Goal: Find contact information: Find contact information

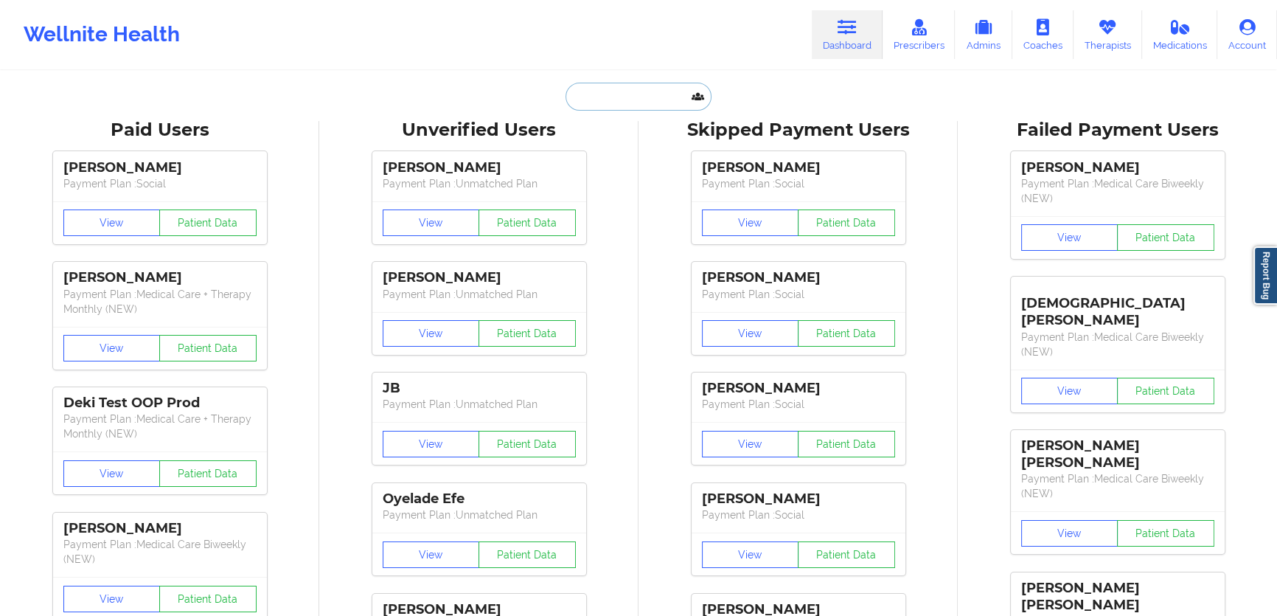
click at [648, 105] on input "text" at bounding box center [639, 97] width 146 height 28
paste input "[PERSON_NAME]"
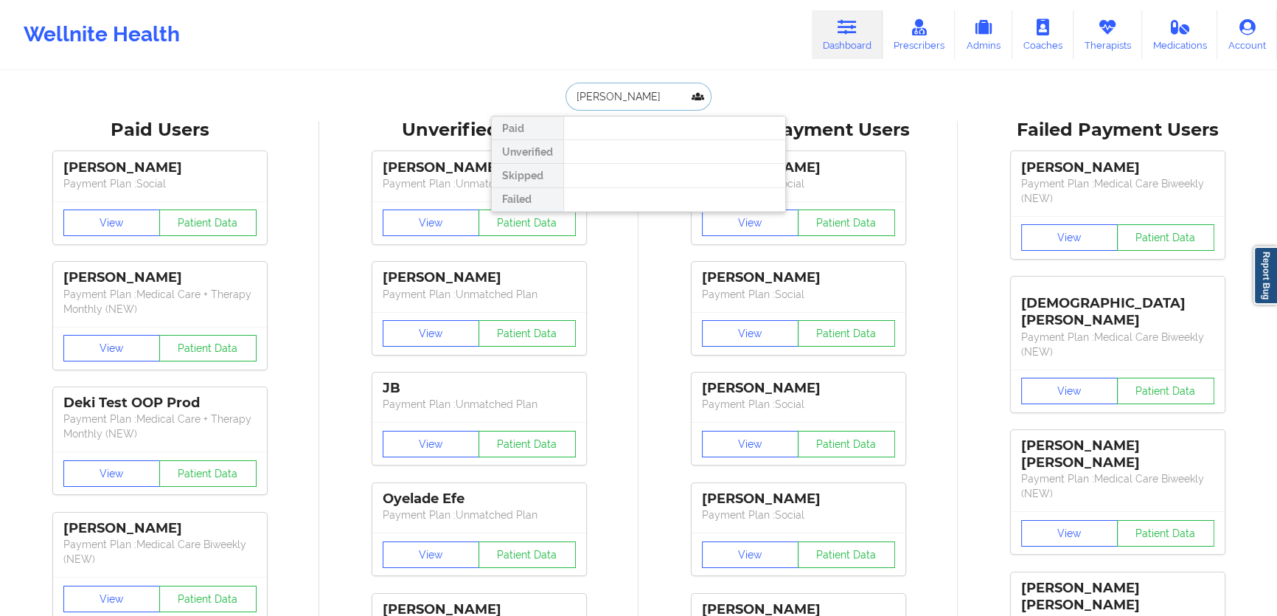
click at [615, 97] on input "[PERSON_NAME]" at bounding box center [639, 97] width 146 height 28
drag, startPoint x: 656, startPoint y: 97, endPoint x: 609, endPoint y: 91, distance: 46.9
click at [602, 91] on input "[PERSON_NAME]" at bounding box center [639, 97] width 146 height 28
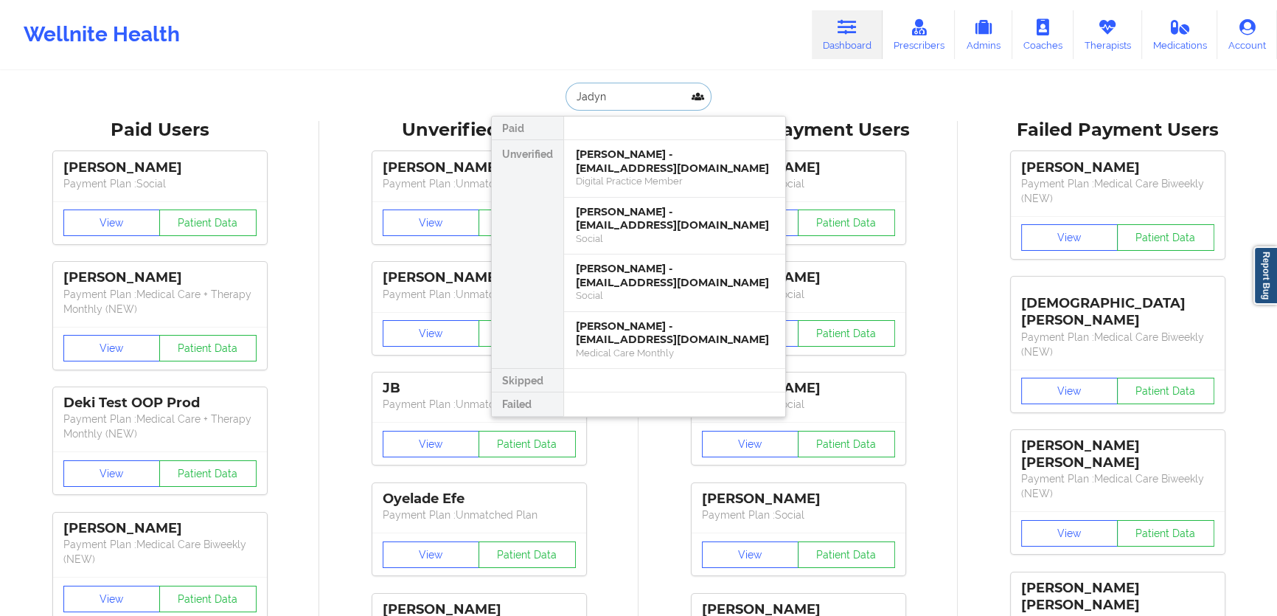
paste input "[EMAIL_ADDRESS][DOMAIN_NAME]"
type input "[EMAIL_ADDRESS][DOMAIN_NAME]"
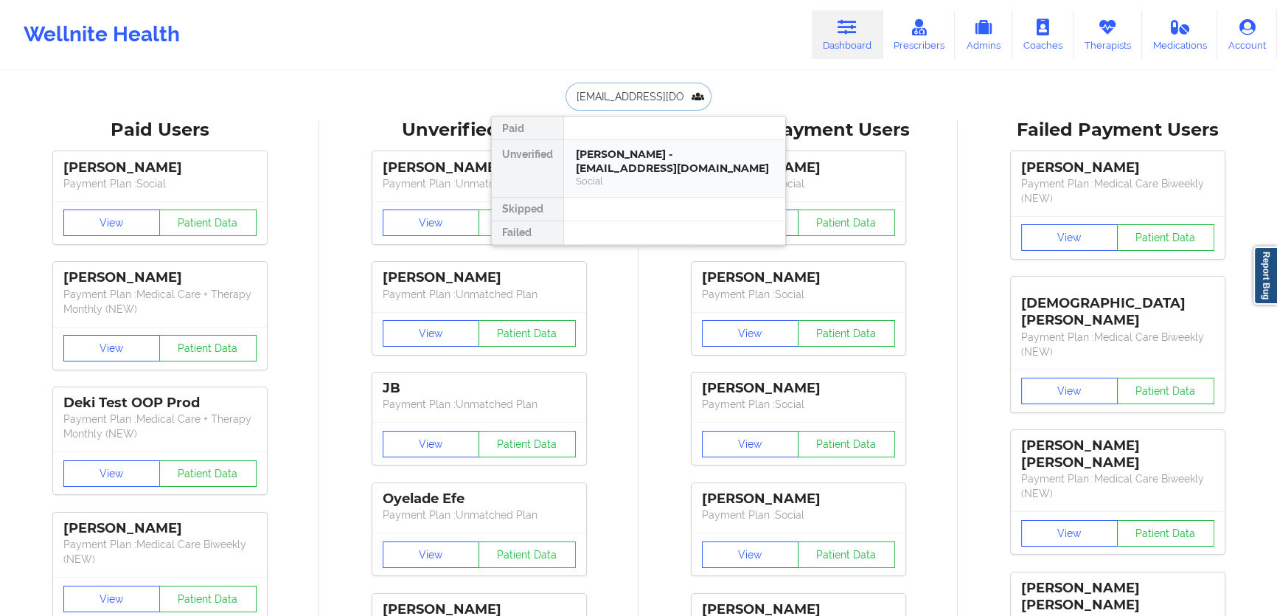
click at [656, 175] on div "Social" at bounding box center [675, 181] width 198 height 13
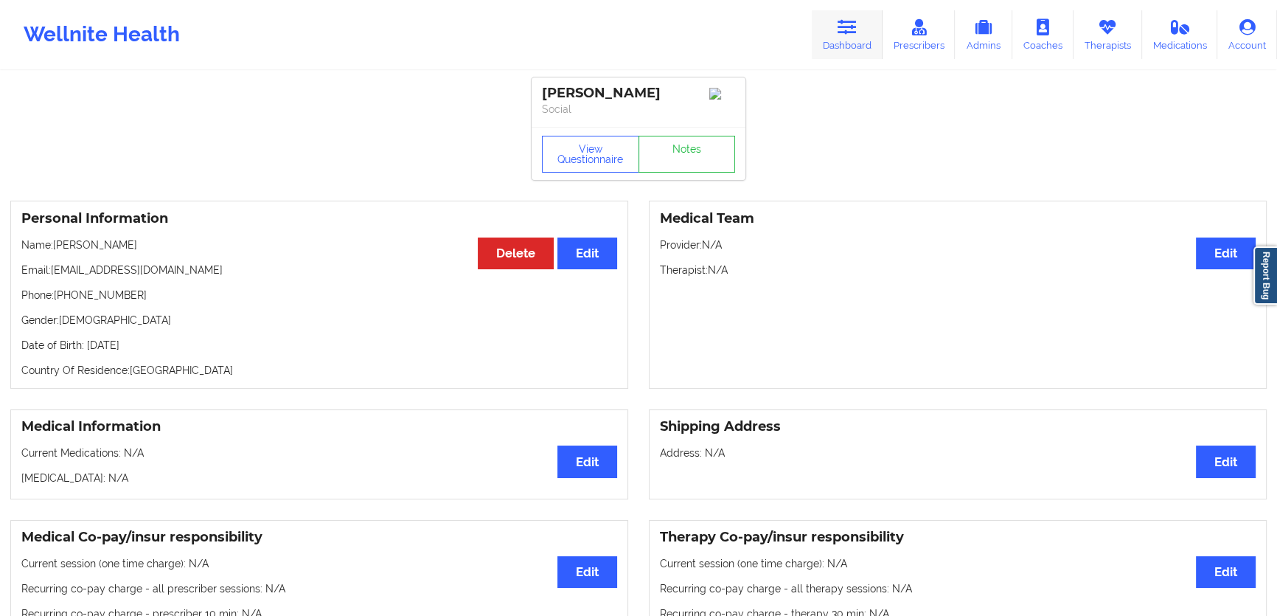
click at [841, 32] on icon at bounding box center [847, 27] width 19 height 16
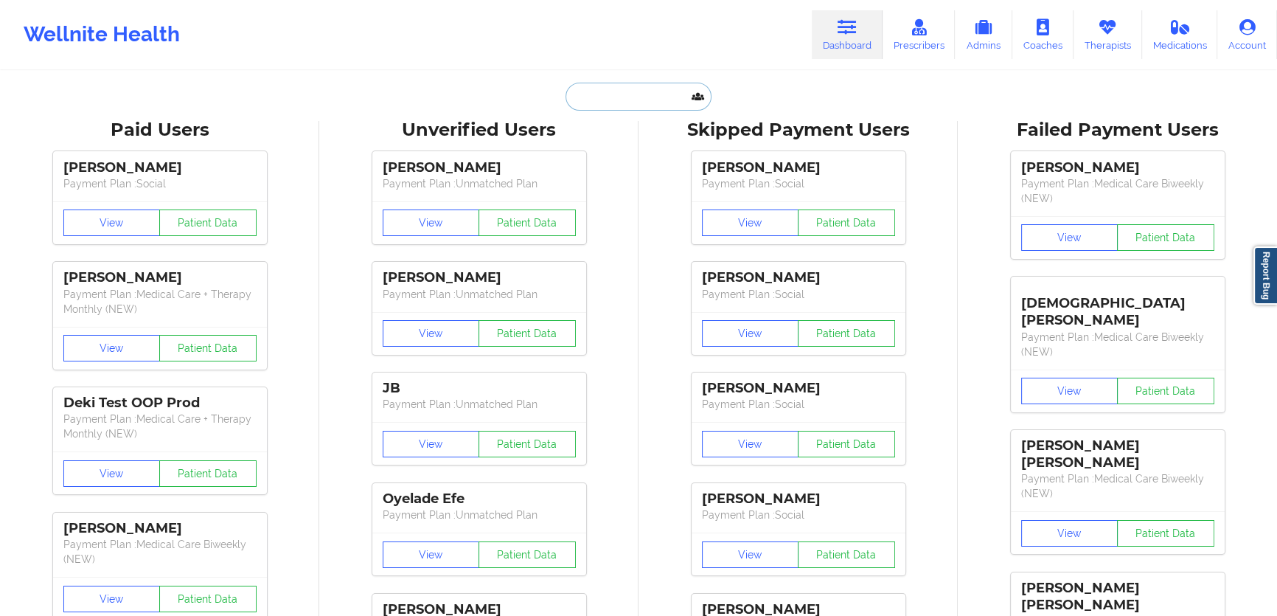
click at [640, 92] on input "text" at bounding box center [639, 97] width 146 height 28
paste input "[PERSON_NAME]"
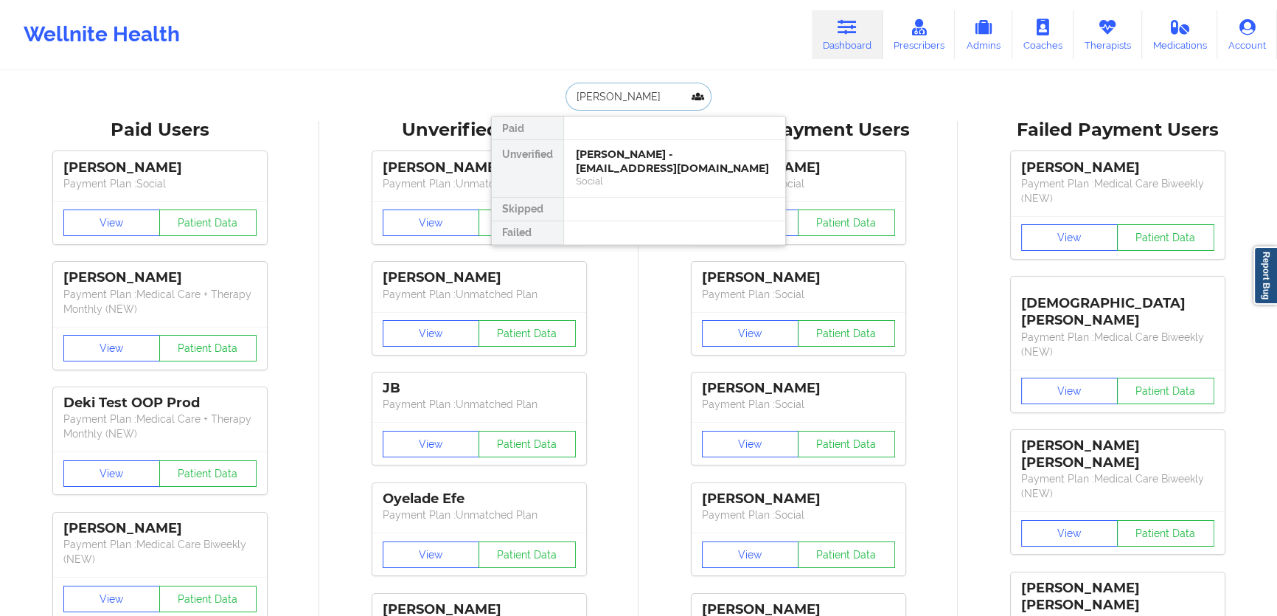
type input "[PERSON_NAME]"
click at [680, 167] on div "[PERSON_NAME] - [EMAIL_ADDRESS][DOMAIN_NAME]" at bounding box center [675, 160] width 198 height 27
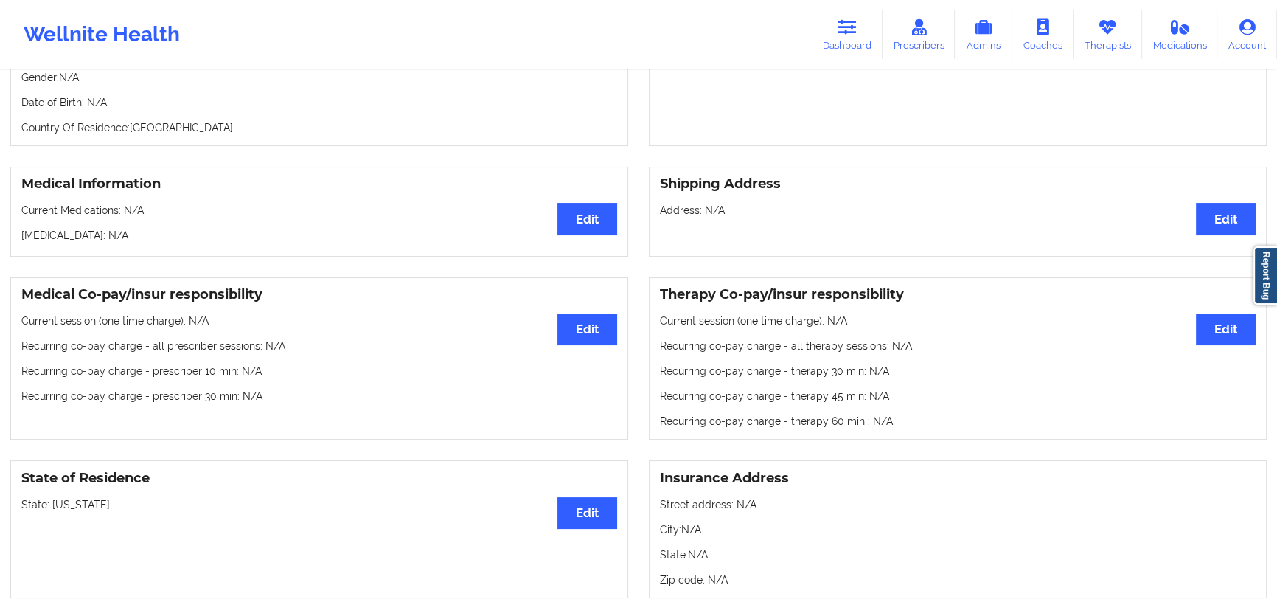
scroll to position [268, 0]
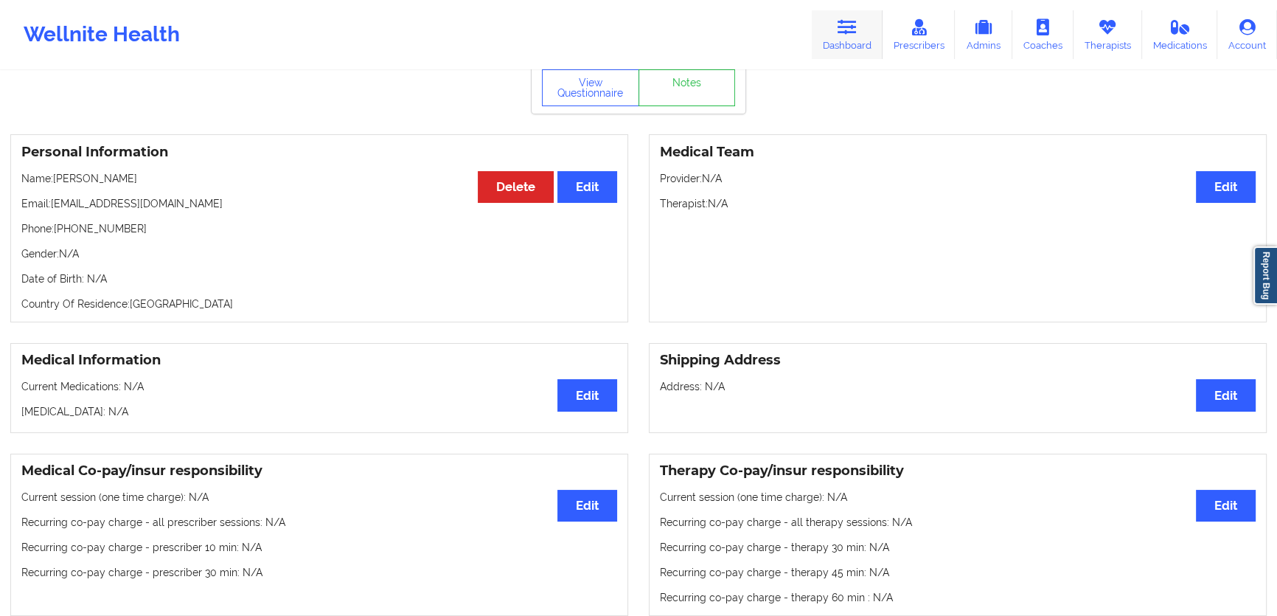
click at [839, 40] on link "Dashboard" at bounding box center [847, 34] width 71 height 49
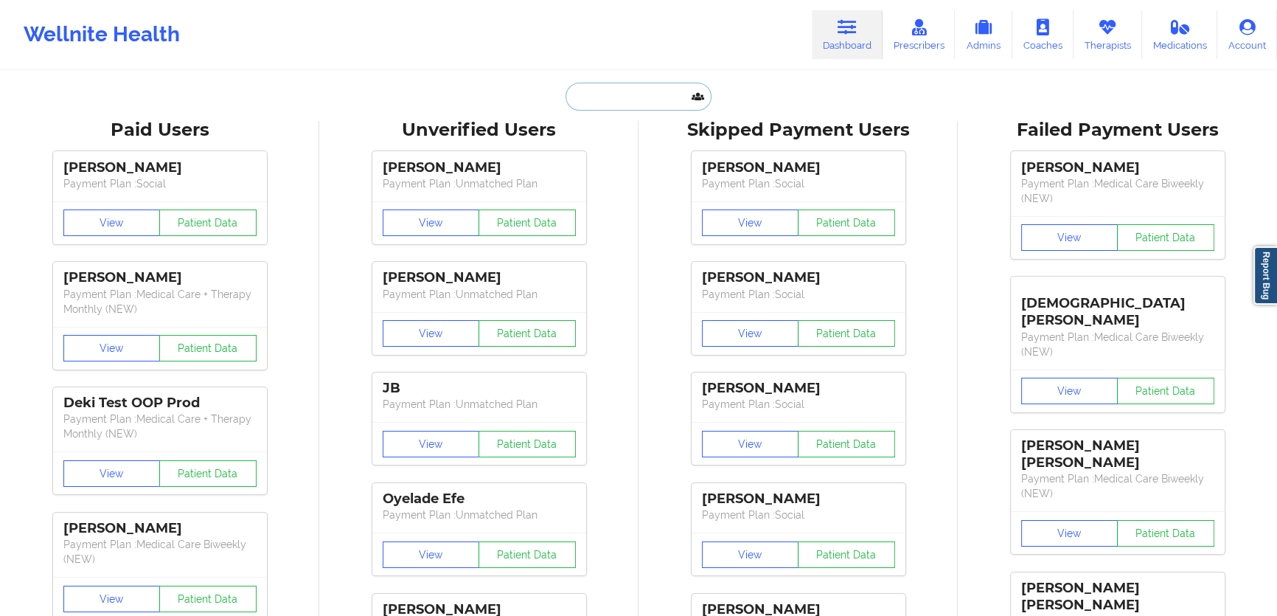
click at [664, 88] on input "text" at bounding box center [639, 97] width 146 height 28
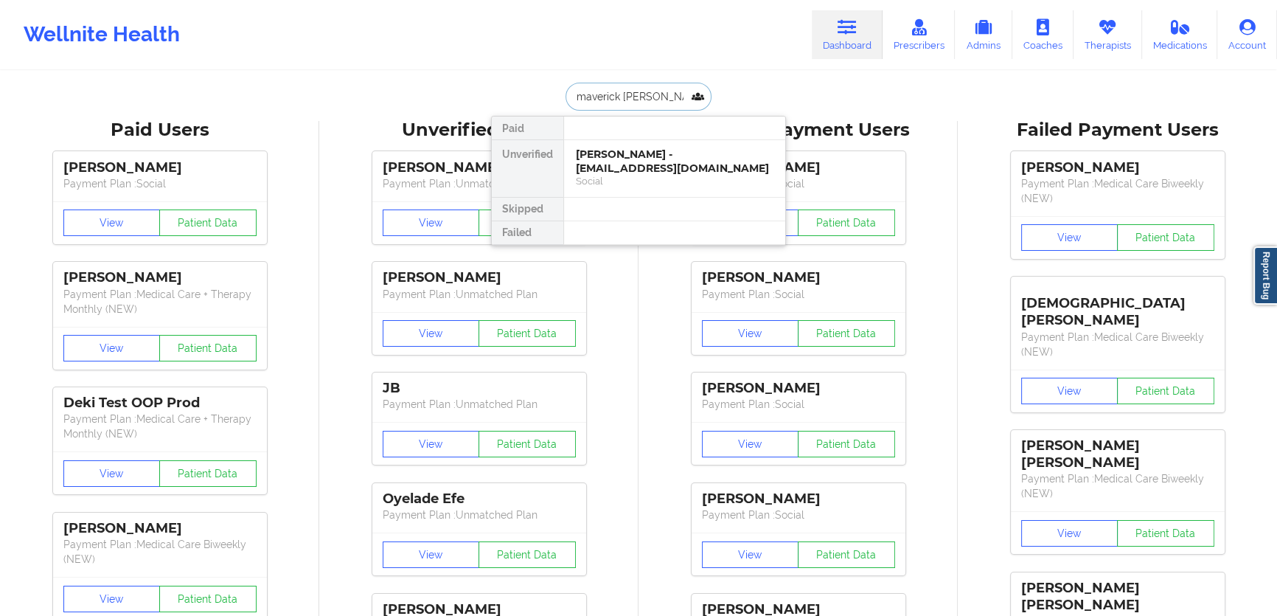
type input "[PERSON_NAME]"
click at [672, 153] on div "[PERSON_NAME] - [EMAIL_ADDRESS][DOMAIN_NAME]" at bounding box center [675, 160] width 198 height 27
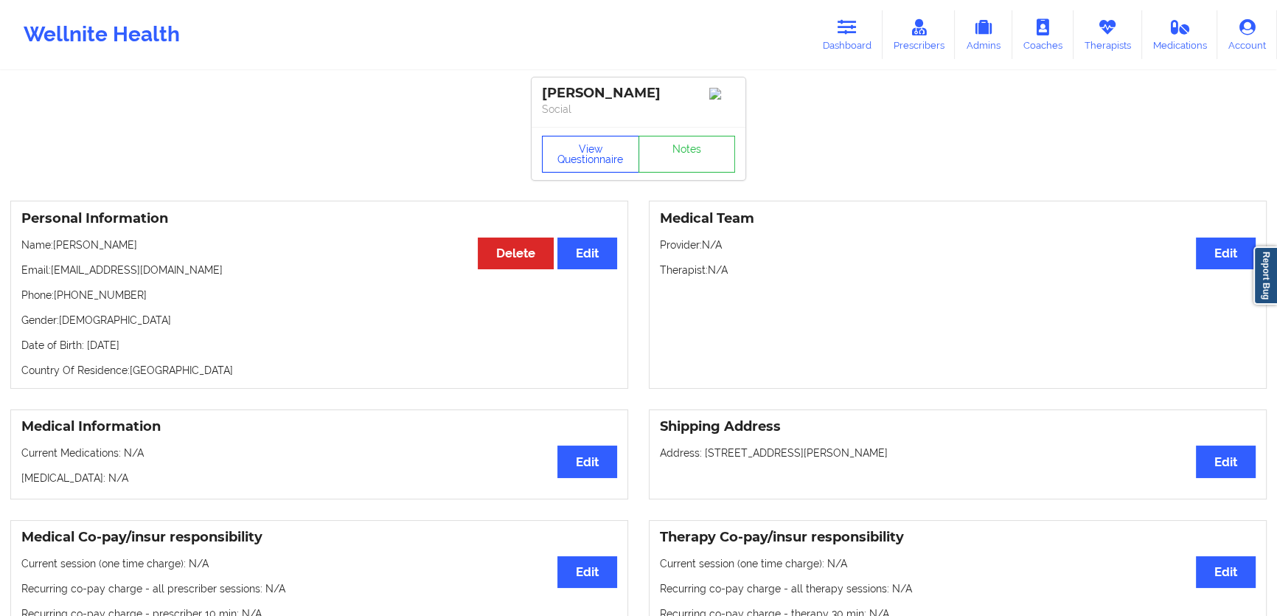
click at [575, 162] on button "View Questionnaire" at bounding box center [590, 154] width 97 height 37
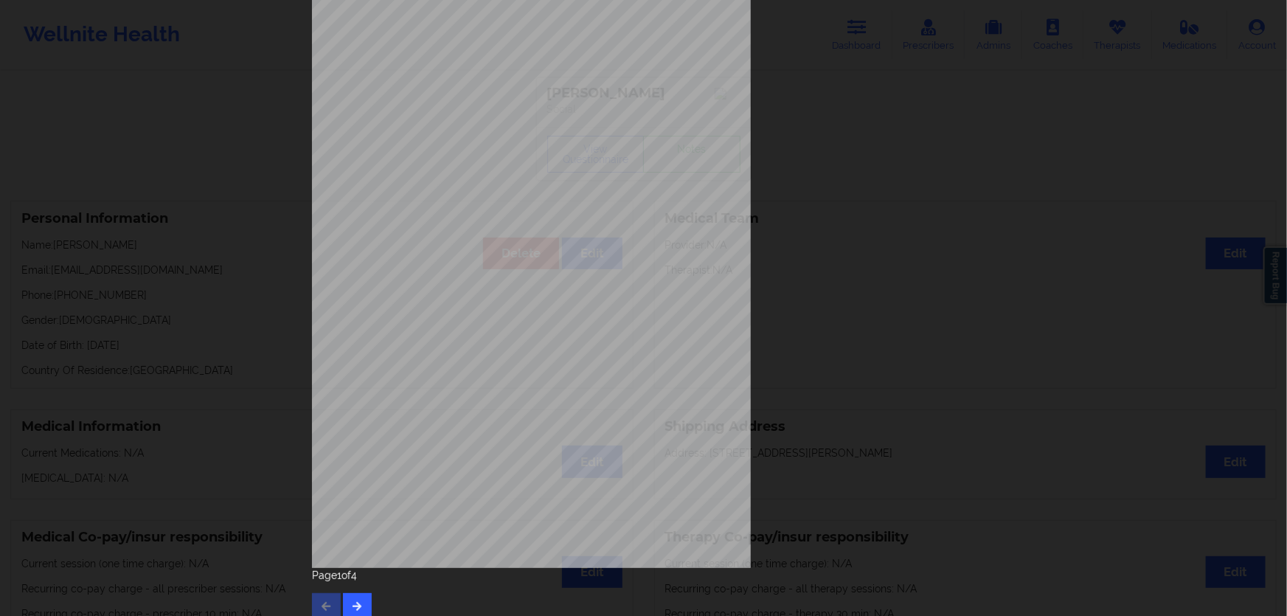
scroll to position [87, 0]
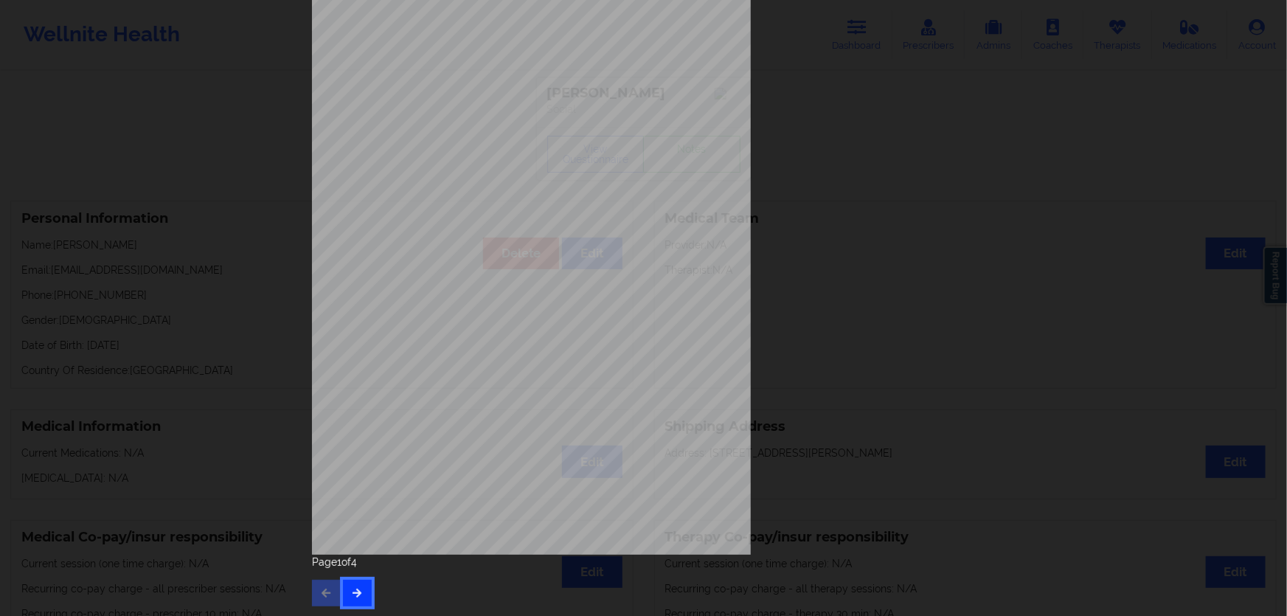
click at [359, 594] on icon "button" at bounding box center [357, 592] width 13 height 9
click at [360, 591] on button "button" at bounding box center [357, 593] width 29 height 27
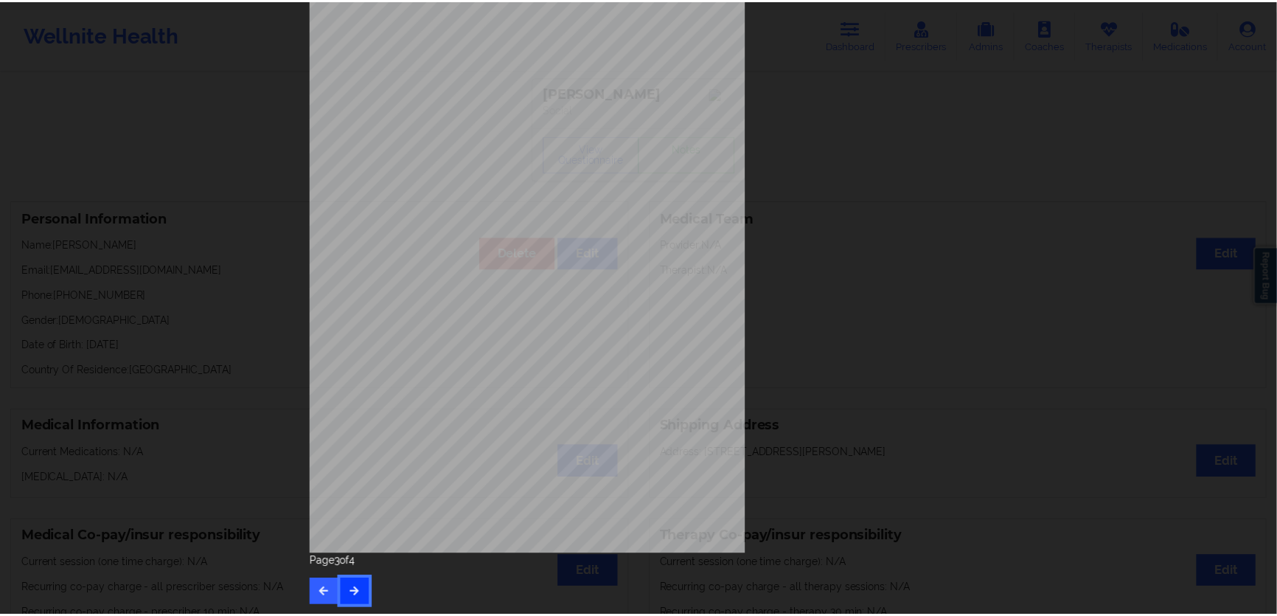
scroll to position [0, 0]
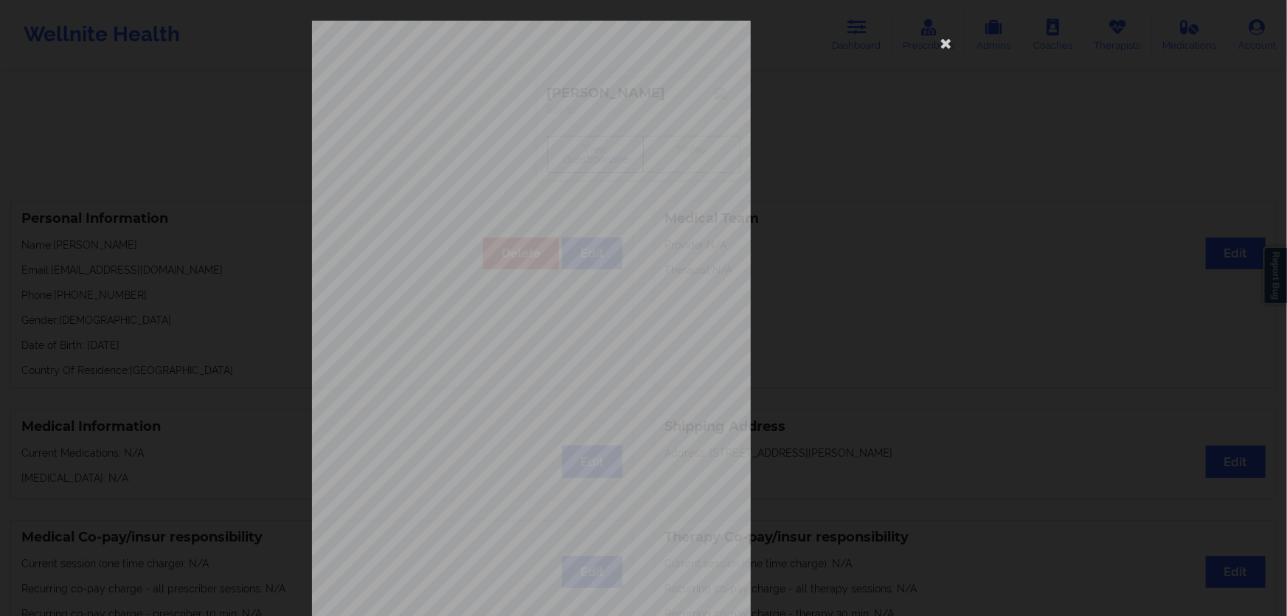
click at [836, 59] on div "commercial Insurance Member ID for patient M5E809W16430 Insurance company name …" at bounding box center [644, 331] width 664 height 621
click at [849, 26] on div "commercial Insurance Member ID for patient M5E809W16430 Insurance company name …" at bounding box center [644, 331] width 664 height 621
click at [969, 33] on div "commercial Insurance Member ID for patient M5E809W16430 Insurance company name …" at bounding box center [644, 331] width 664 height 621
click at [951, 44] on icon at bounding box center [946, 43] width 24 height 24
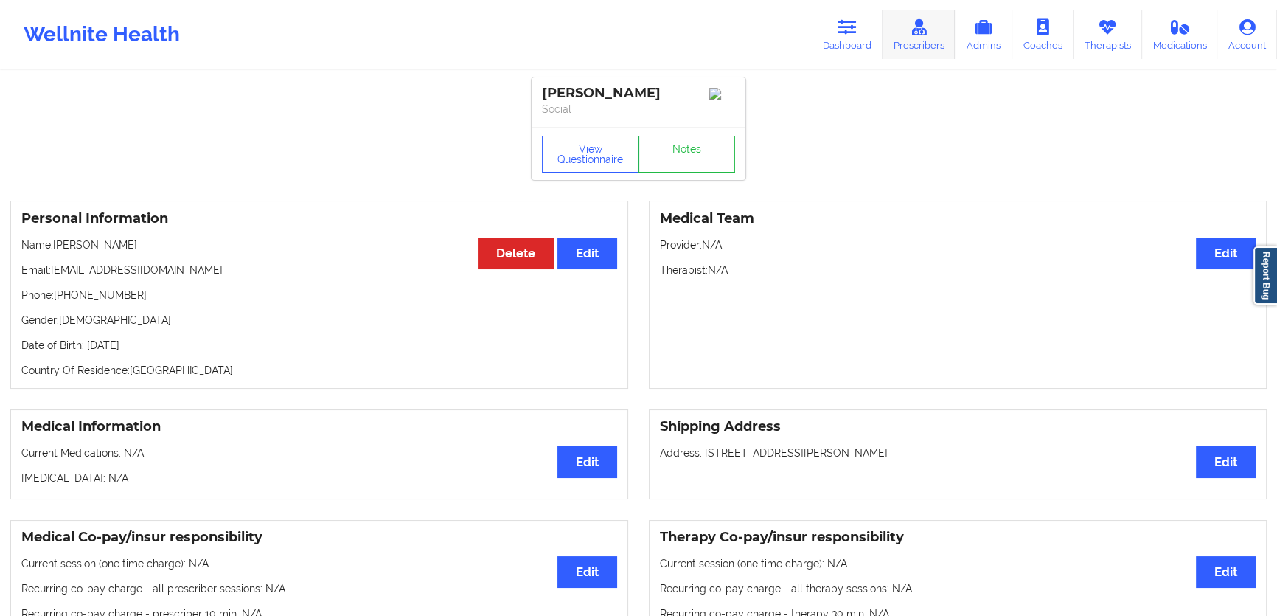
click at [895, 23] on link "Prescribers" at bounding box center [919, 34] width 73 height 49
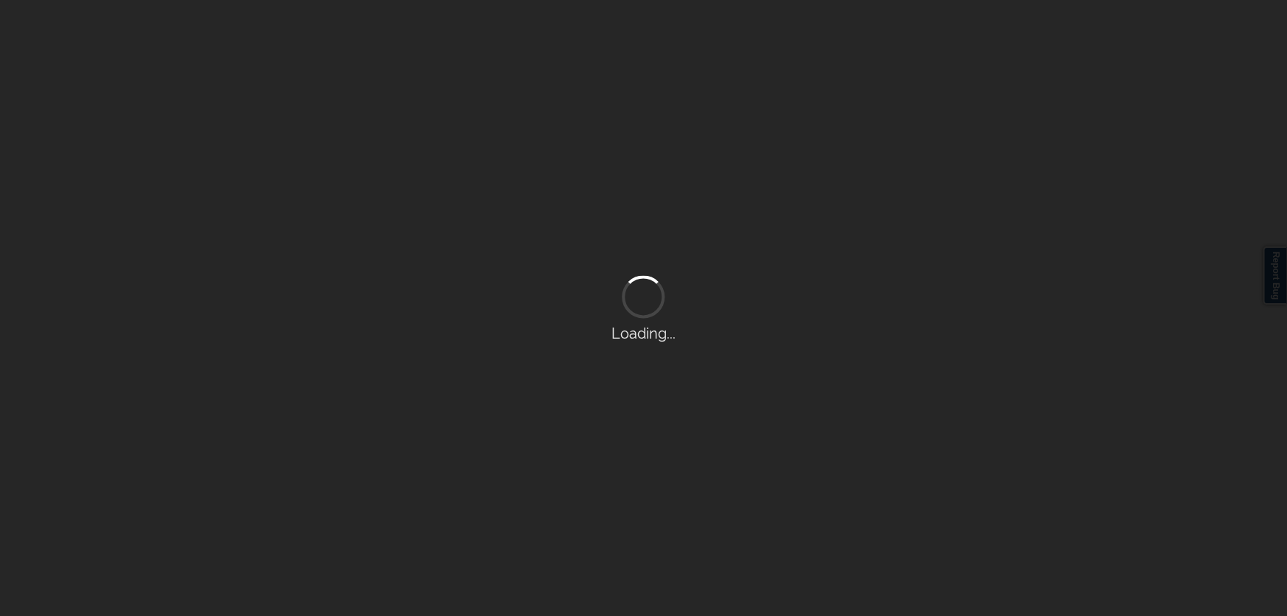
click at [859, 26] on div "Loading..." at bounding box center [643, 308] width 1287 height 616
drag, startPoint x: 895, startPoint y: 23, endPoint x: 859, endPoint y: 26, distance: 35.5
click at [0, 0] on icon at bounding box center [0, 0] width 0 height 0
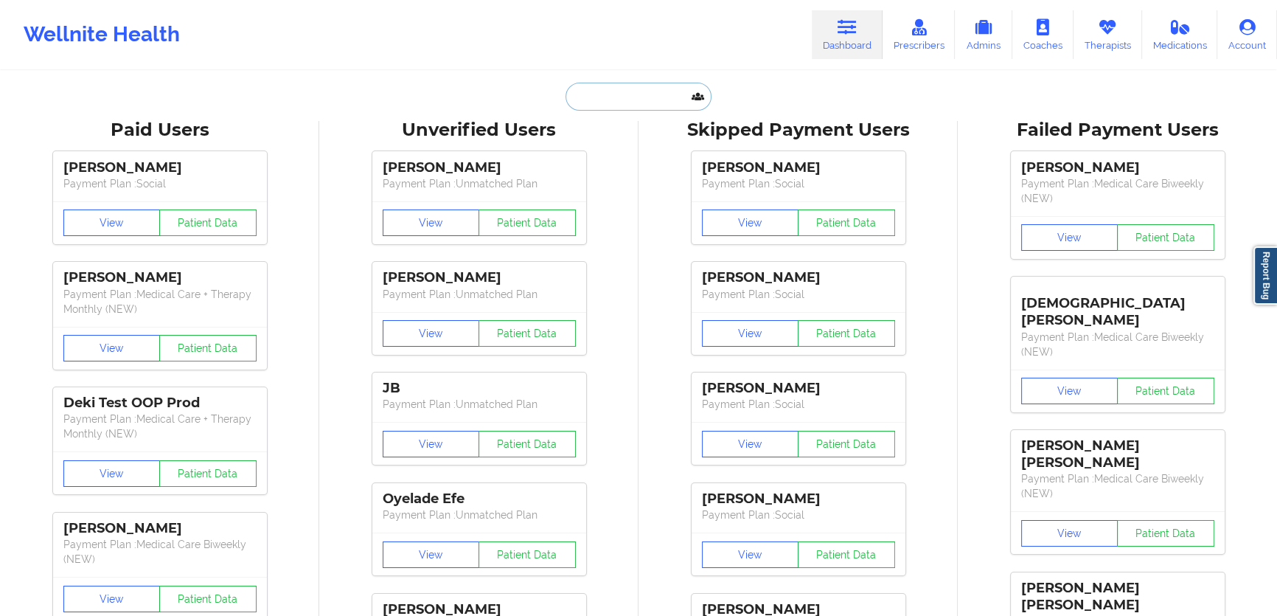
click at [591, 103] on input "text" at bounding box center [639, 97] width 146 height 28
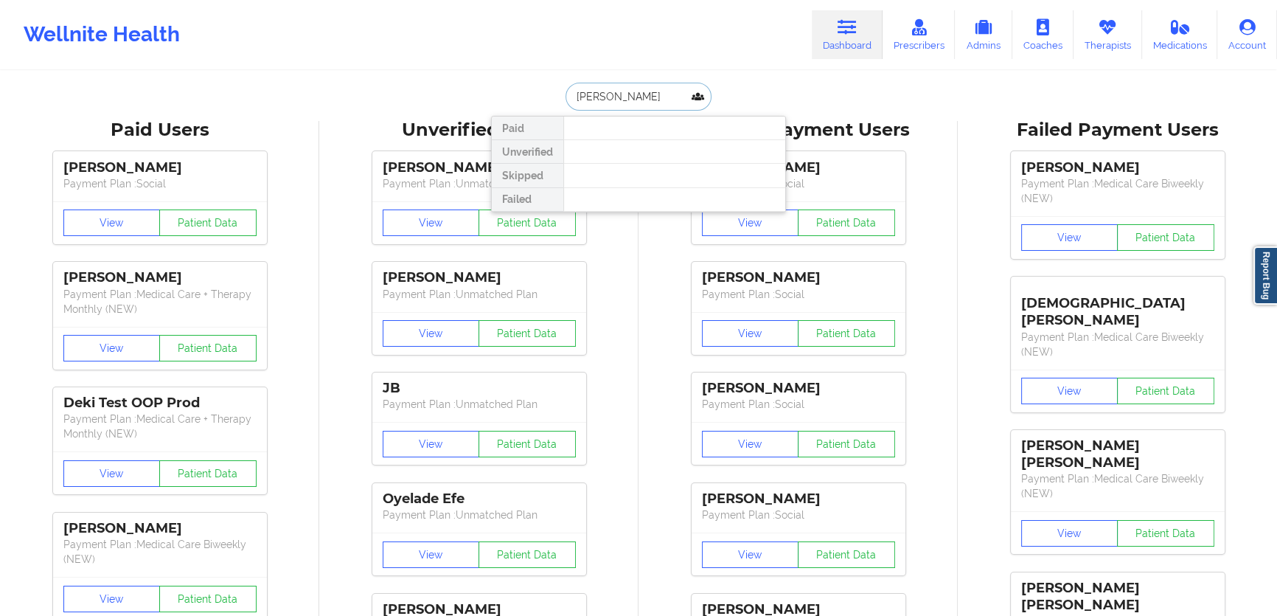
drag, startPoint x: 642, startPoint y: 100, endPoint x: 603, endPoint y: 103, distance: 39.9
click at [594, 100] on input "[PERSON_NAME]" at bounding box center [639, 97] width 146 height 28
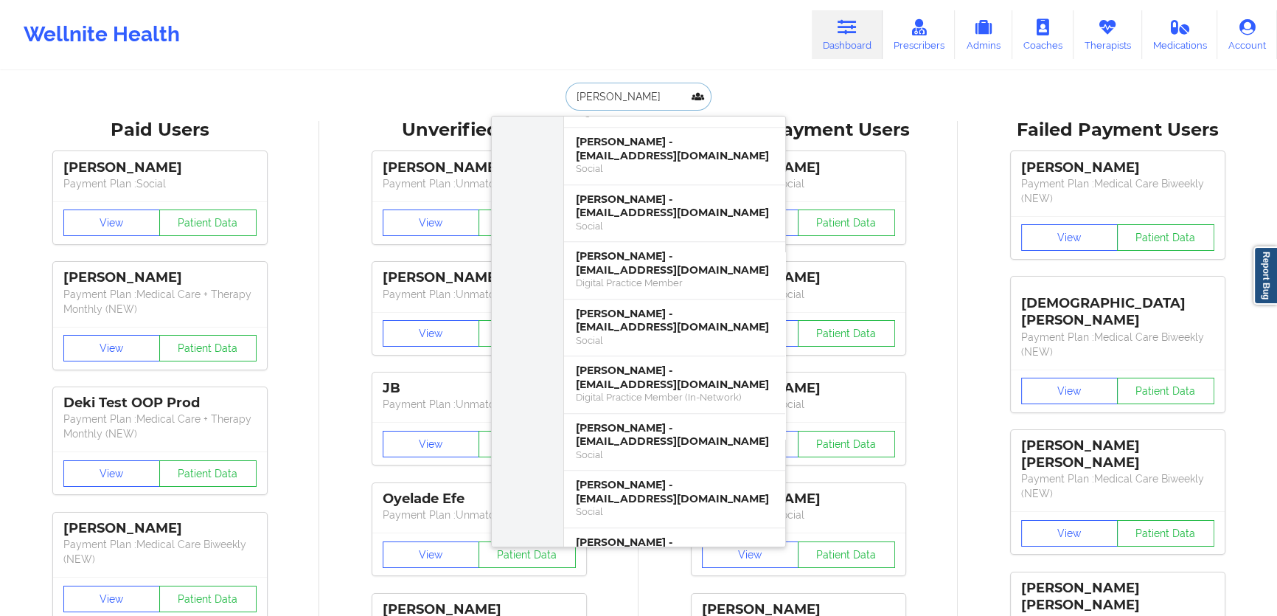
scroll to position [1005, 0]
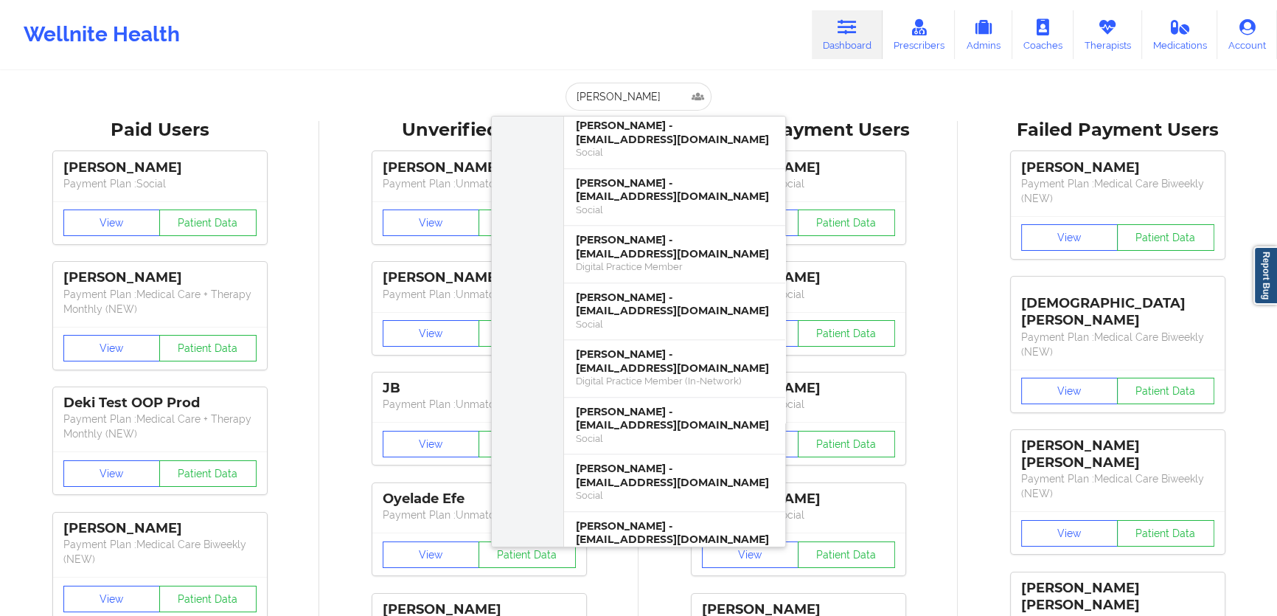
click at [839, 29] on link "Dashboard" at bounding box center [847, 34] width 71 height 49
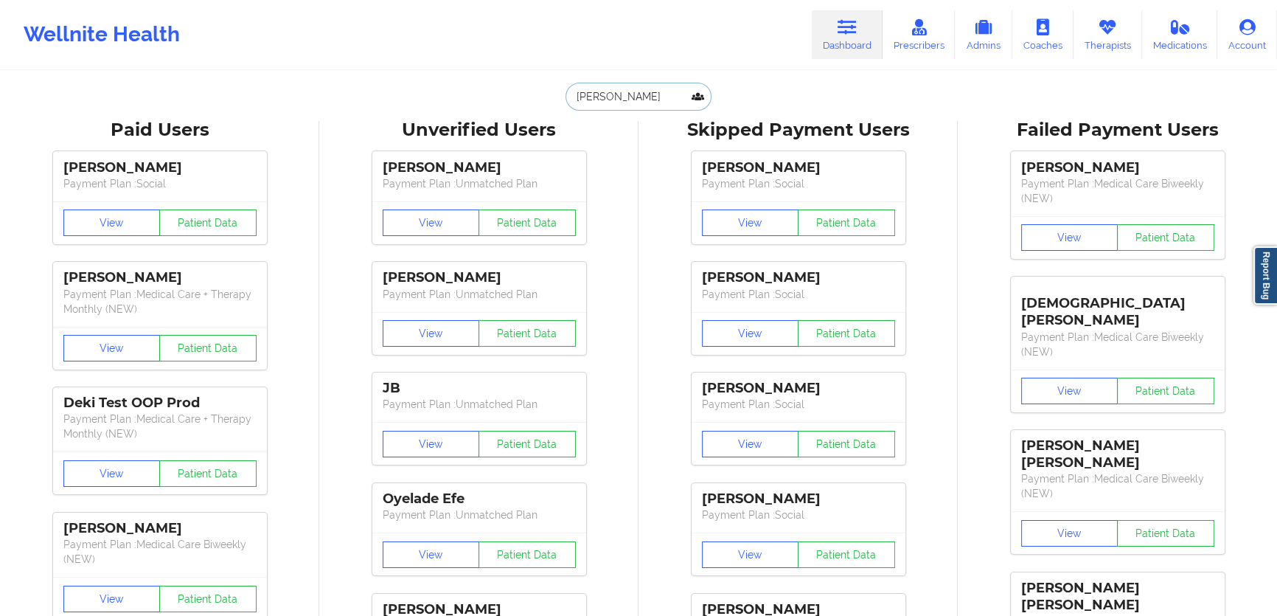
click at [647, 98] on input "[PERSON_NAME]" at bounding box center [639, 97] width 146 height 28
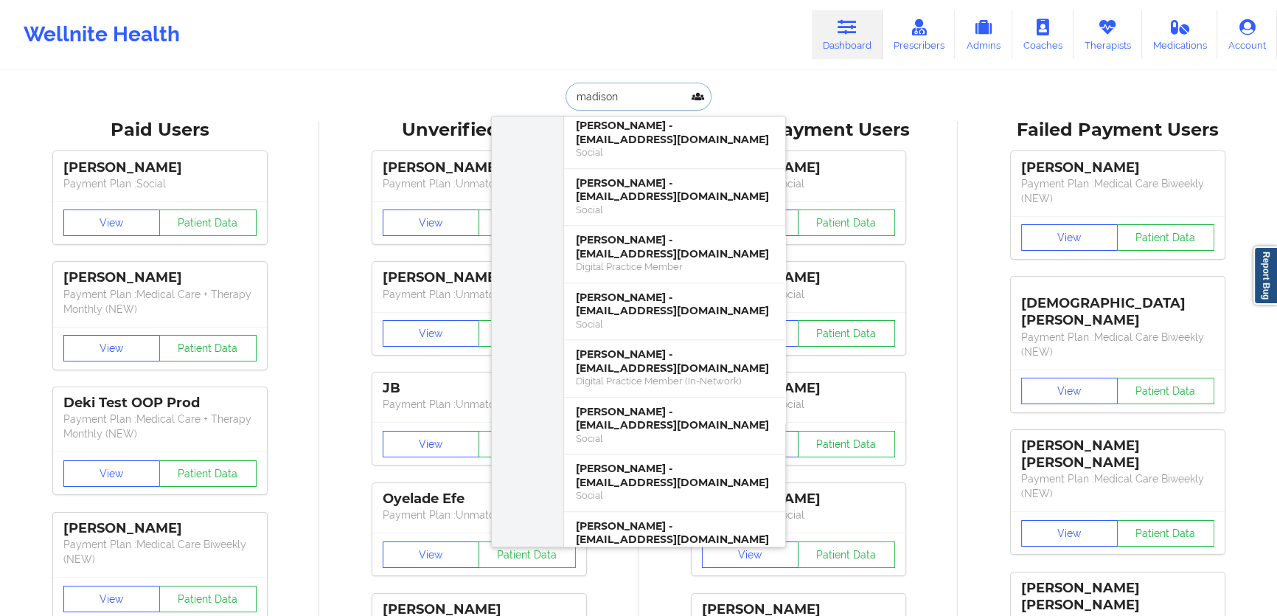
type input "madison"
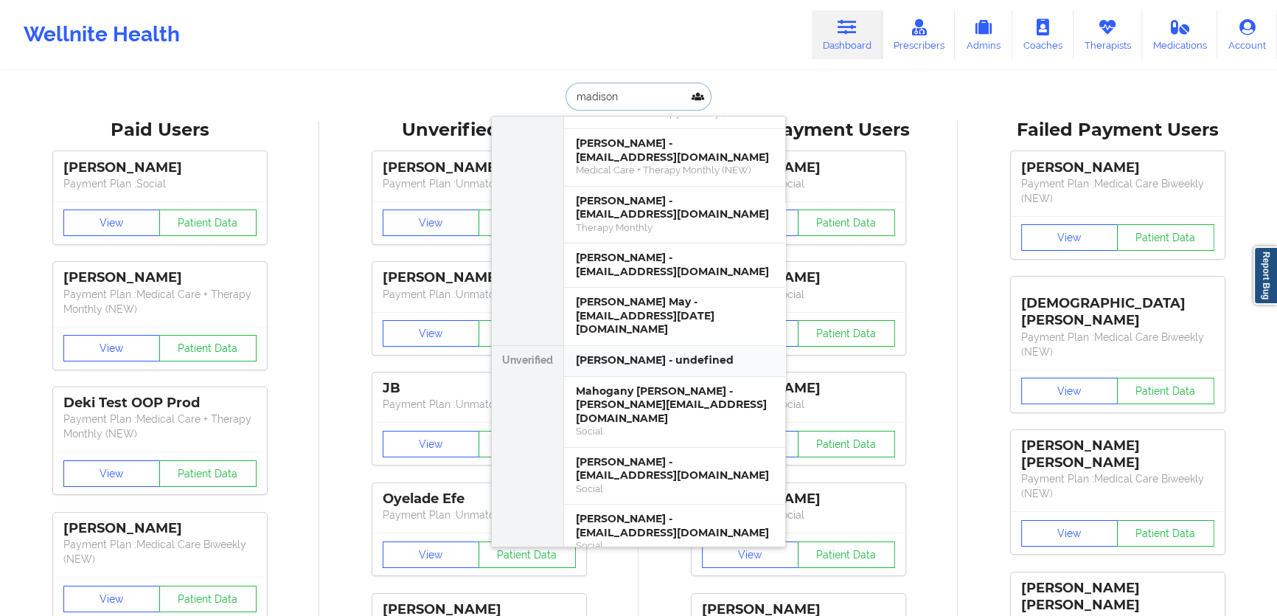
scroll to position [190, 0]
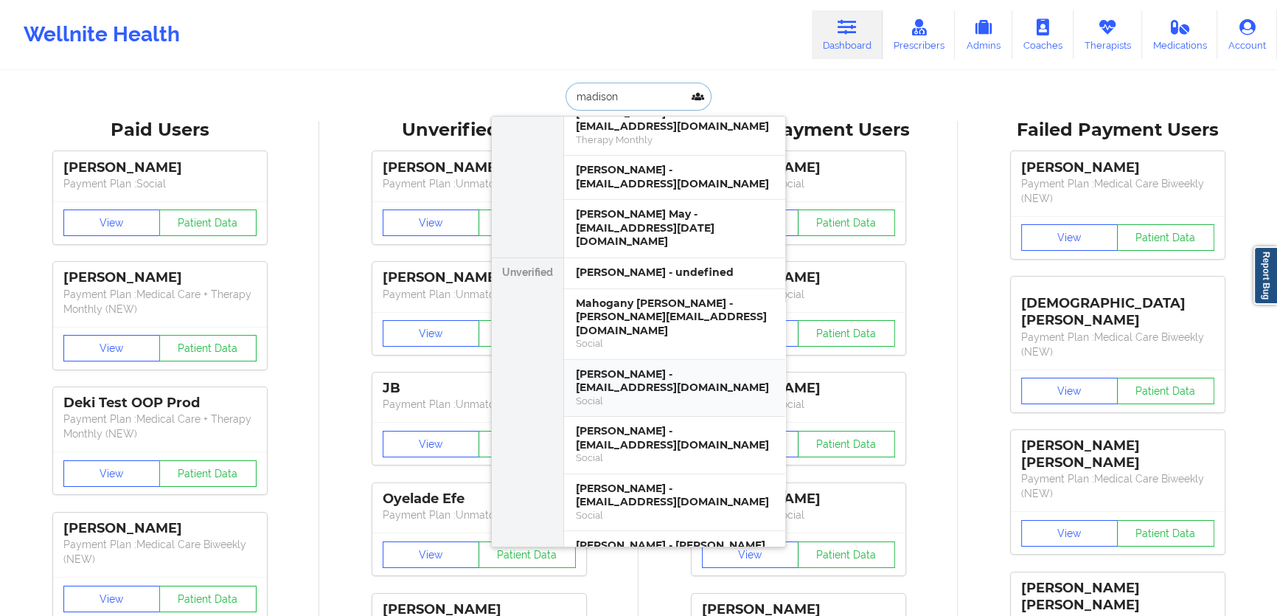
click at [643, 367] on div "[PERSON_NAME] - [EMAIL_ADDRESS][DOMAIN_NAME]" at bounding box center [675, 380] width 198 height 27
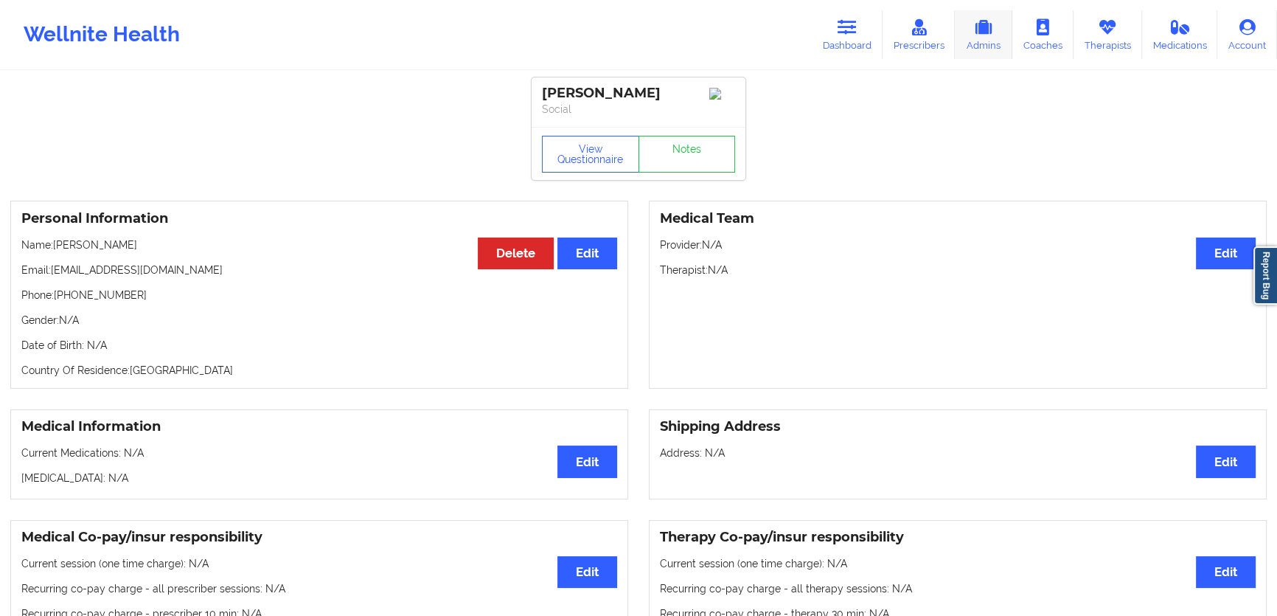
click at [987, 30] on icon at bounding box center [983, 27] width 19 height 16
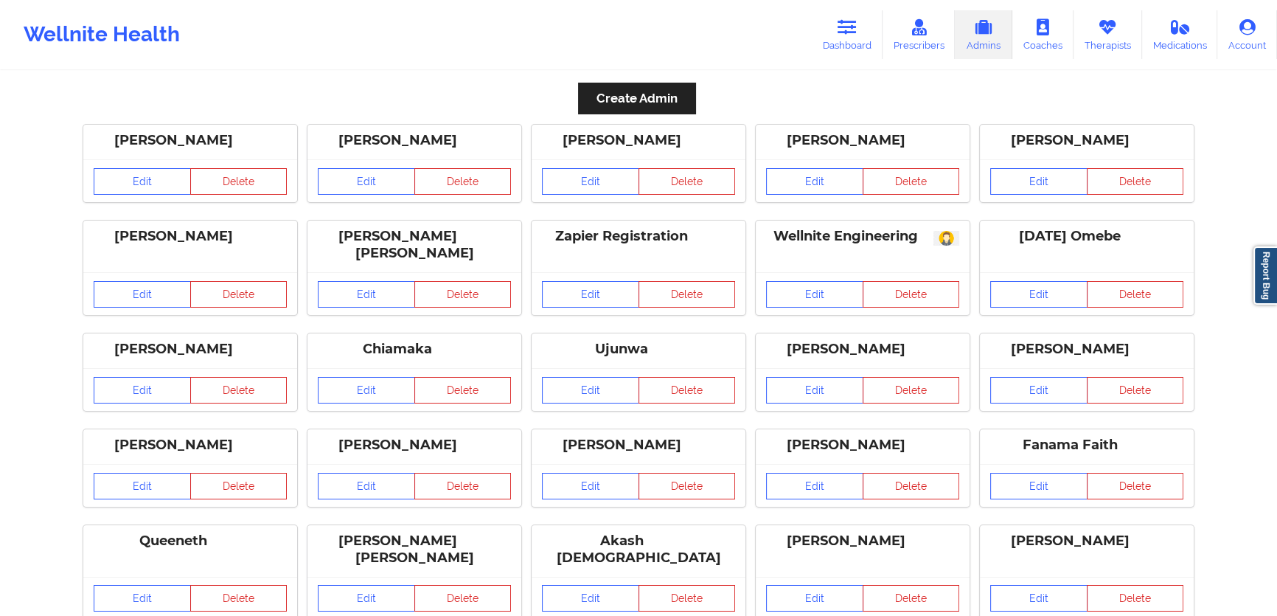
click at [350, 293] on link "Edit" at bounding box center [366, 294] width 97 height 27
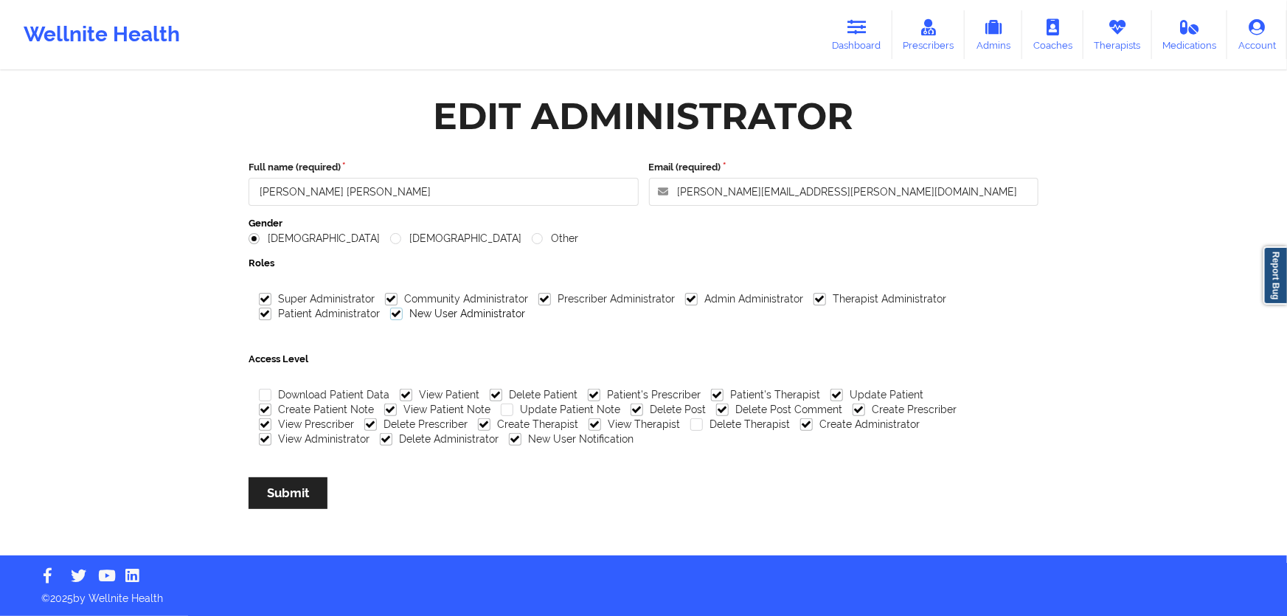
click at [459, 315] on label "New User Administrator" at bounding box center [457, 314] width 135 height 13
click at [403, 315] on input "New User Administrator" at bounding box center [396, 314] width 13 height 13
click at [459, 315] on label "New User Administrator" at bounding box center [457, 314] width 135 height 13
click at [403, 315] on input "New User Administrator" at bounding box center [396, 314] width 13 height 13
checkbox input "true"
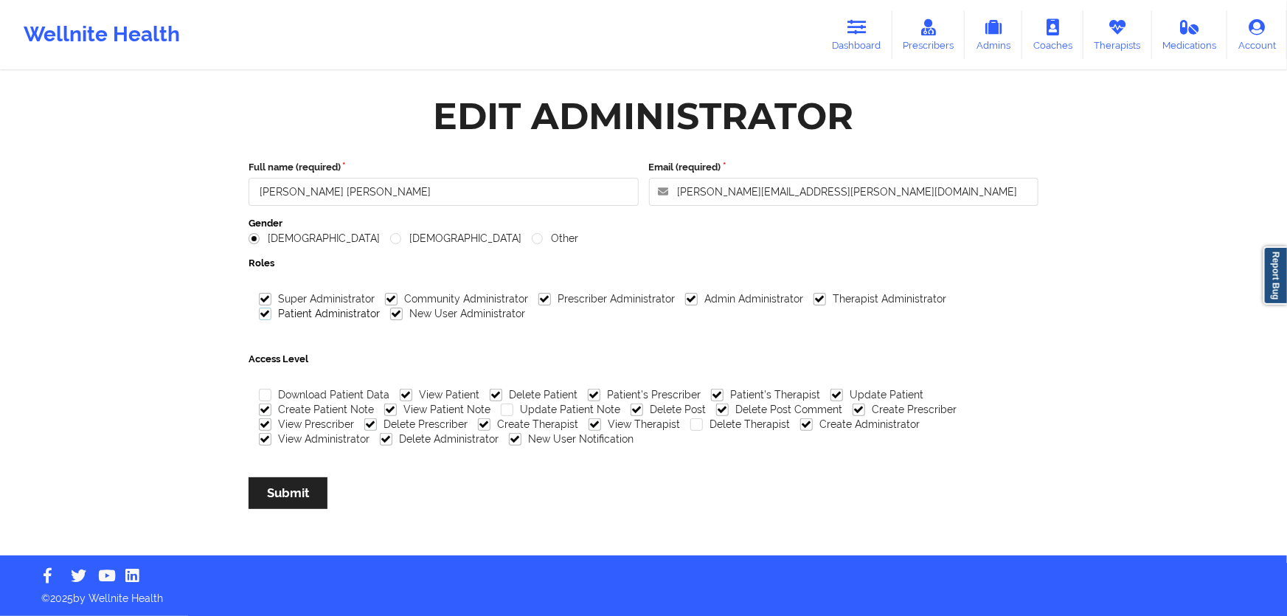
click at [322, 315] on label "Patient Administrator" at bounding box center [319, 314] width 121 height 13
click at [271, 315] on input "Patient Administrator" at bounding box center [265, 314] width 13 height 13
click at [325, 316] on label "Patient Administrator" at bounding box center [319, 314] width 121 height 13
click at [271, 316] on input "Patient Administrator" at bounding box center [265, 314] width 13 height 13
checkbox input "true"
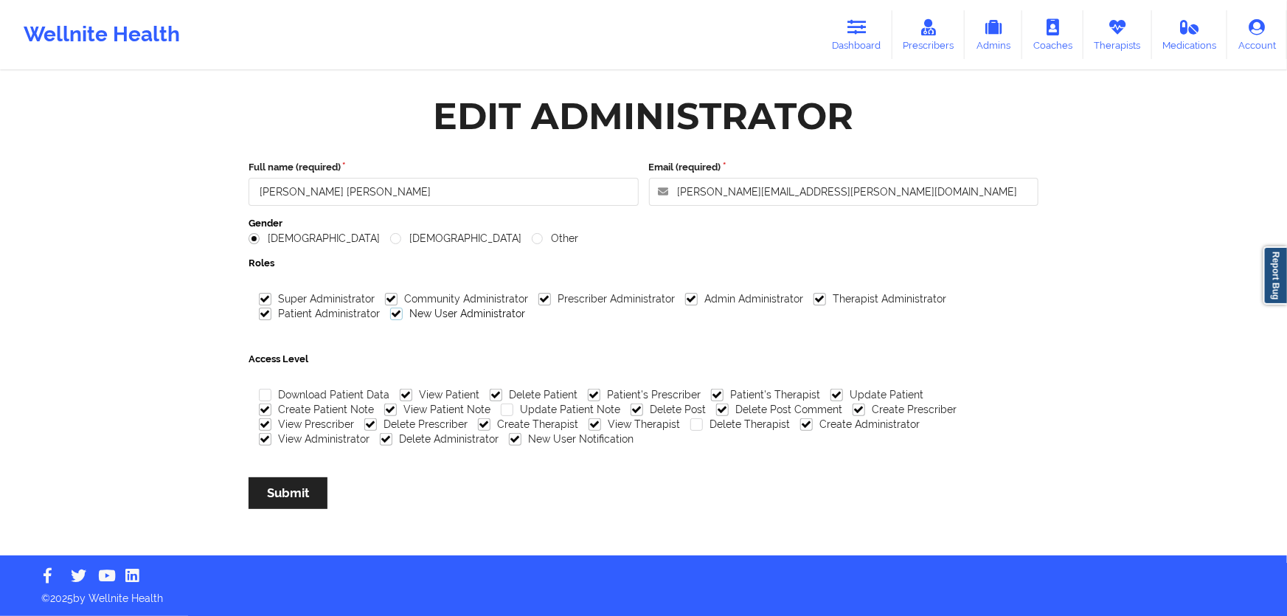
click at [460, 316] on label "New User Administrator" at bounding box center [457, 314] width 135 height 13
click at [403, 316] on input "New User Administrator" at bounding box center [396, 314] width 13 height 13
click at [460, 316] on label "New User Administrator" at bounding box center [457, 314] width 135 height 13
click at [403, 316] on input "New User Administrator" at bounding box center [396, 314] width 13 height 13
click at [460, 316] on label "New User Administrator" at bounding box center [457, 314] width 135 height 13
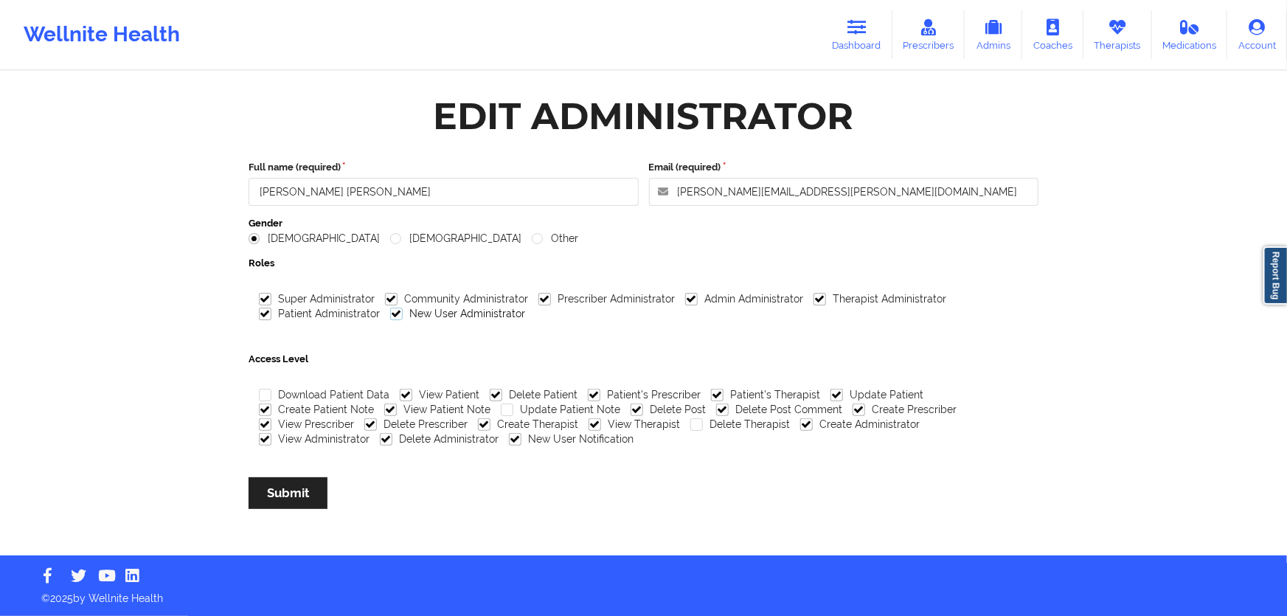
click at [403, 316] on input "New User Administrator" at bounding box center [396, 314] width 13 height 13
click at [460, 316] on label "New User Administrator" at bounding box center [457, 314] width 135 height 13
click at [403, 316] on input "New User Administrator" at bounding box center [396, 314] width 13 height 13
checkbox input "true"
click at [456, 448] on div "Download Patient Data View Patient Delete Patient Patient's Prescriber Patient'…" at bounding box center [644, 422] width 790 height 90
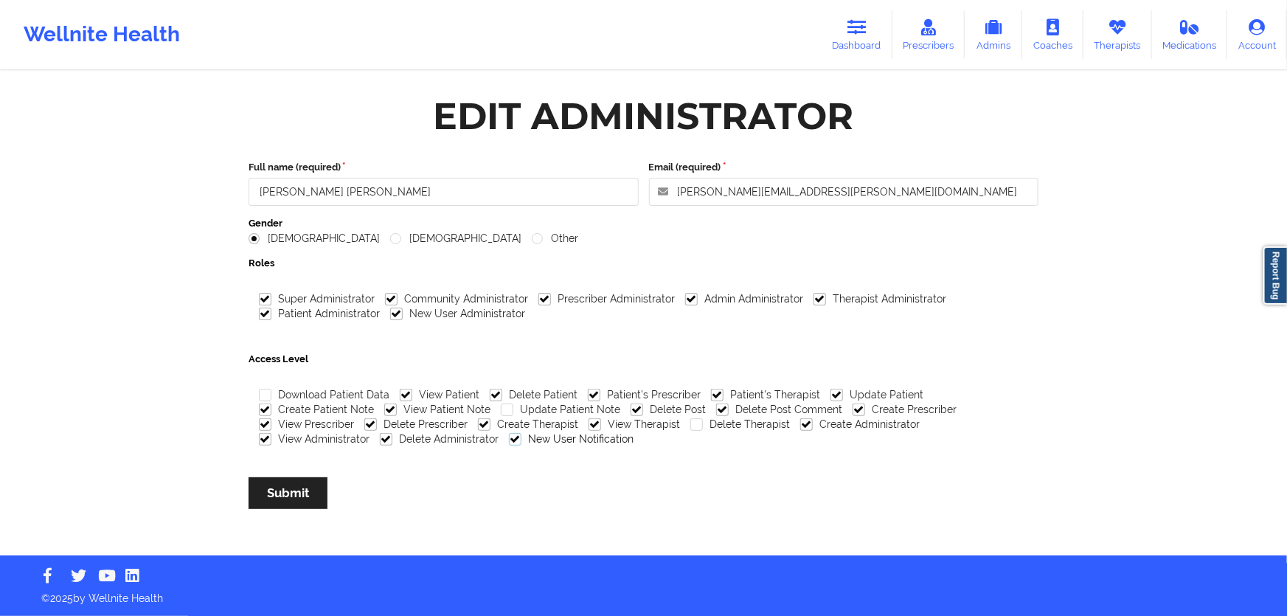
click at [509, 440] on label "New User Notification" at bounding box center [571, 439] width 125 height 13
click at [509, 440] on input "New User Notification" at bounding box center [515, 439] width 13 height 13
checkbox input "false"
click at [276, 493] on button "Submit" at bounding box center [288, 493] width 79 height 32
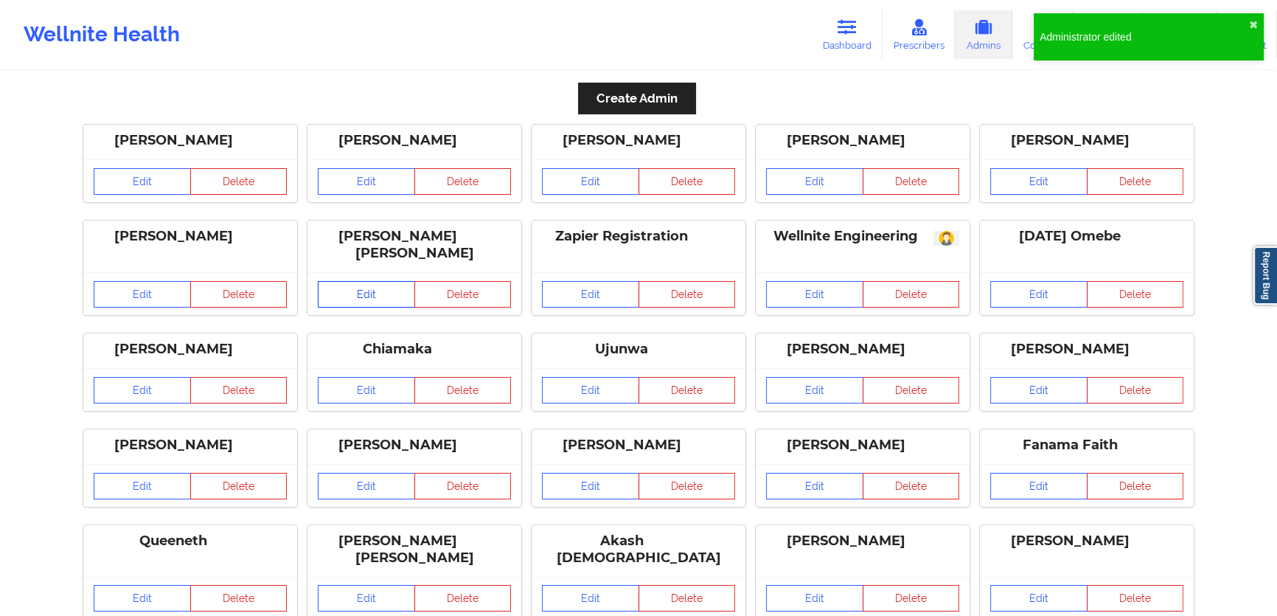
click at [388, 285] on link "Edit" at bounding box center [366, 294] width 97 height 27
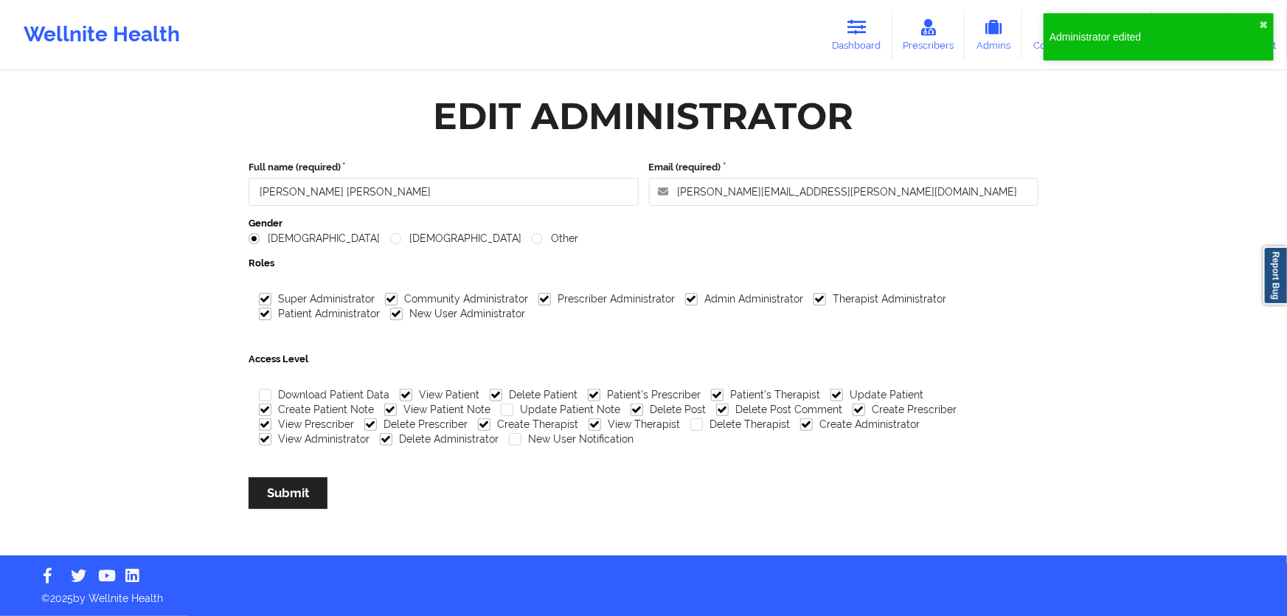
click at [482, 445] on div "Download Patient Data View Patient Delete Patient Patient's Prescriber Patient'…" at bounding box center [644, 422] width 790 height 90
click at [509, 438] on label "New User Notification" at bounding box center [571, 439] width 125 height 13
click at [509, 438] on input "New User Notification" at bounding box center [515, 439] width 13 height 13
checkbox input "true"
click at [302, 494] on button "Submit" at bounding box center [288, 493] width 79 height 32
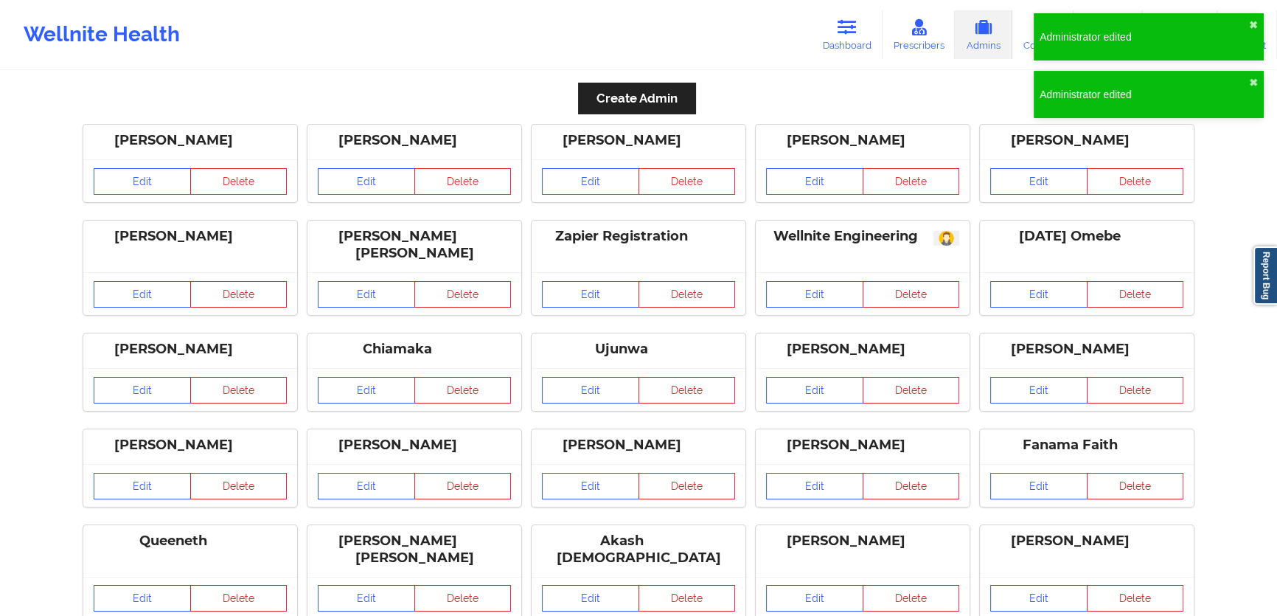
drag, startPoint x: 428, startPoint y: 493, endPoint x: 351, endPoint y: 416, distance: 109.0
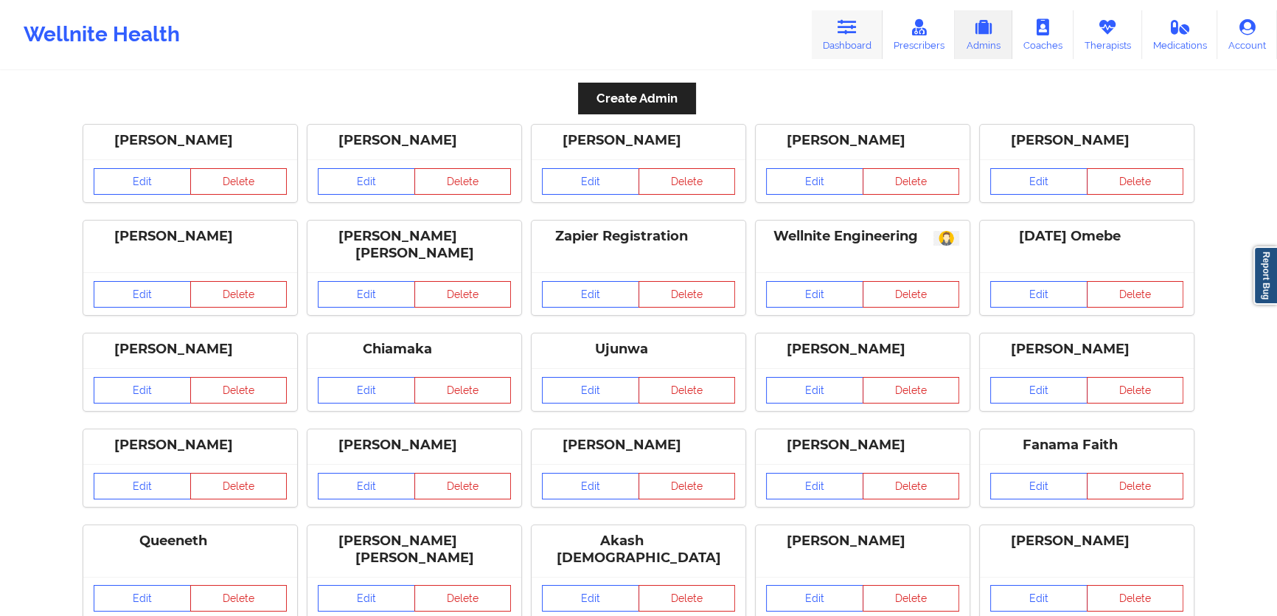
click at [867, 39] on link "Dashboard" at bounding box center [847, 34] width 71 height 49
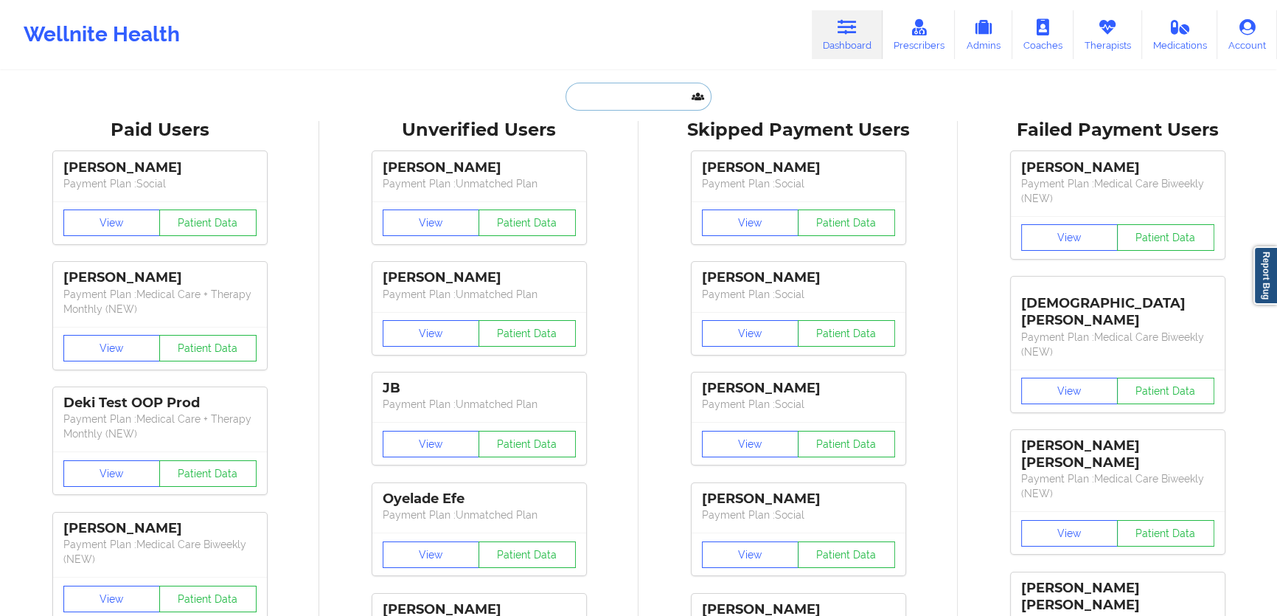
click at [685, 88] on input "text" at bounding box center [639, 97] width 146 height 28
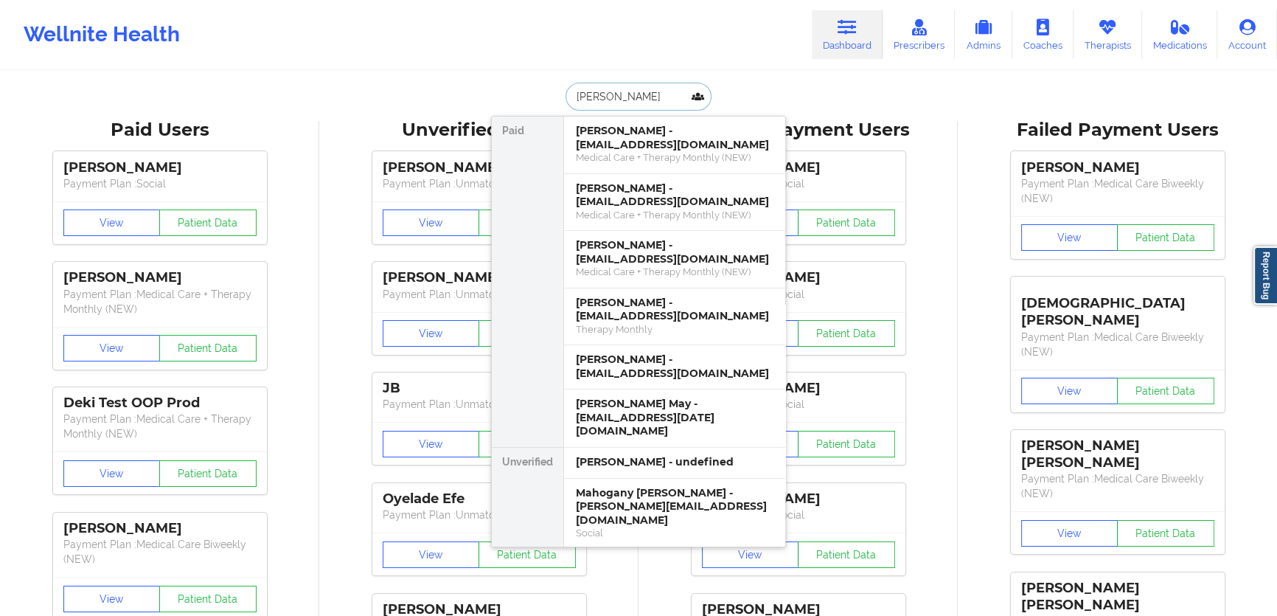
type input "[PERSON_NAME]"
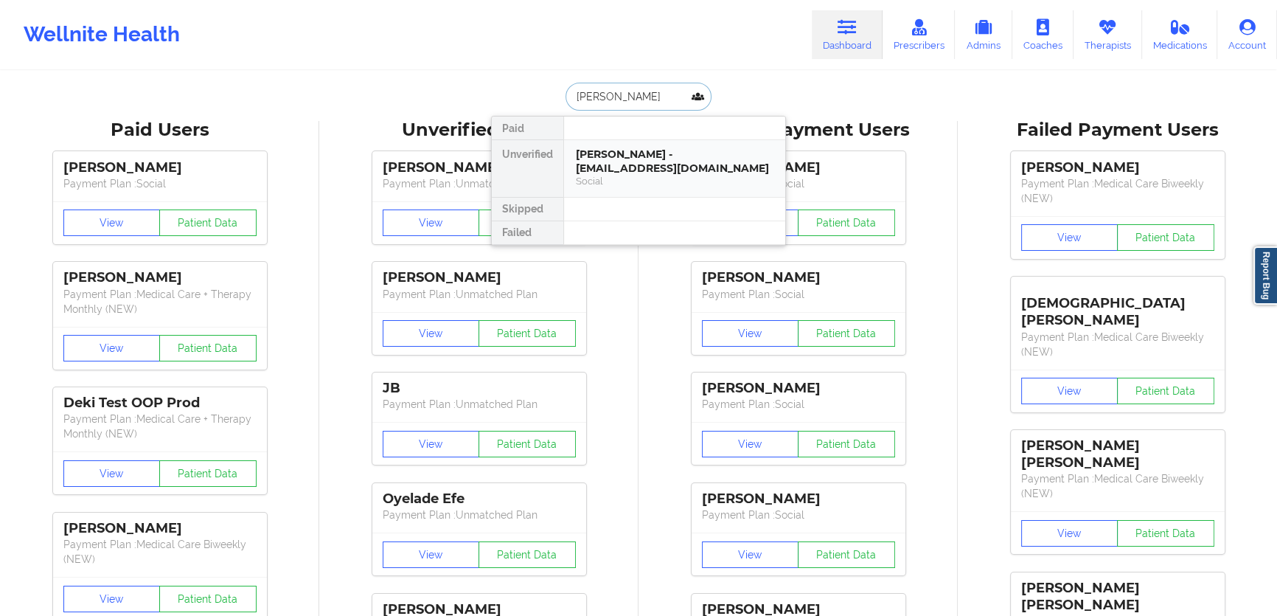
click at [665, 161] on div "[PERSON_NAME] - [EMAIL_ADDRESS][DOMAIN_NAME]" at bounding box center [675, 160] width 198 height 27
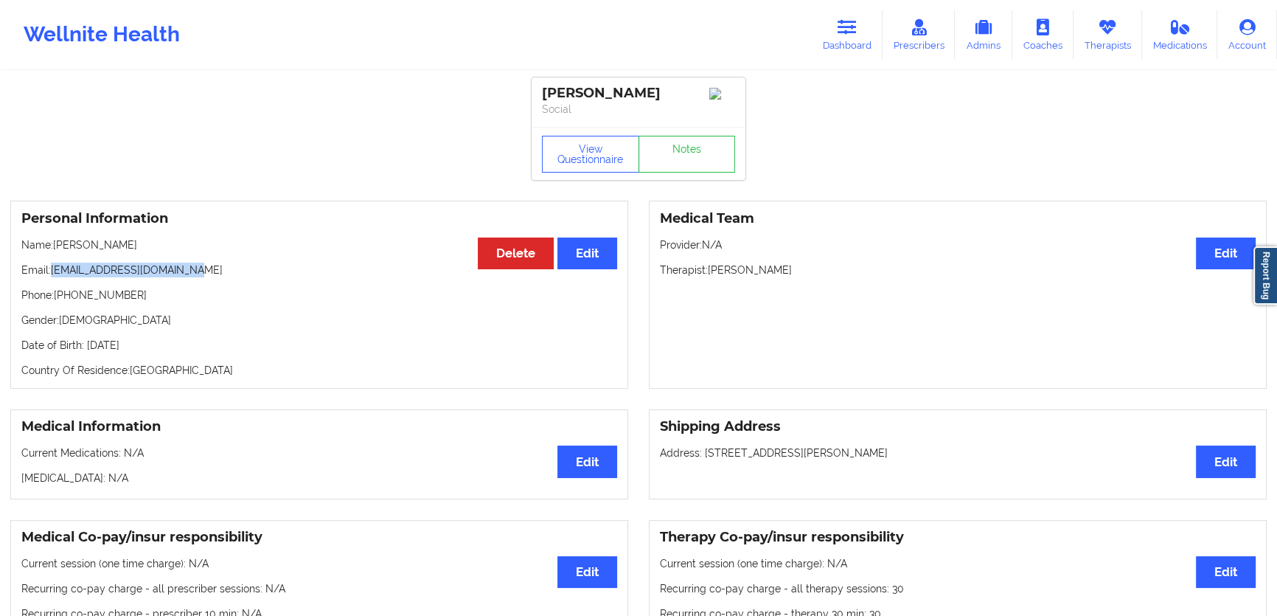
drag, startPoint x: 167, startPoint y: 278, endPoint x: 52, endPoint y: 277, distance: 115.8
click at [52, 277] on p "Email: [EMAIL_ADDRESS][DOMAIN_NAME]" at bounding box center [319, 270] width 596 height 15
copy p "[EMAIL_ADDRESS][DOMAIN_NAME]"
click at [836, 23] on link "Dashboard" at bounding box center [847, 34] width 71 height 49
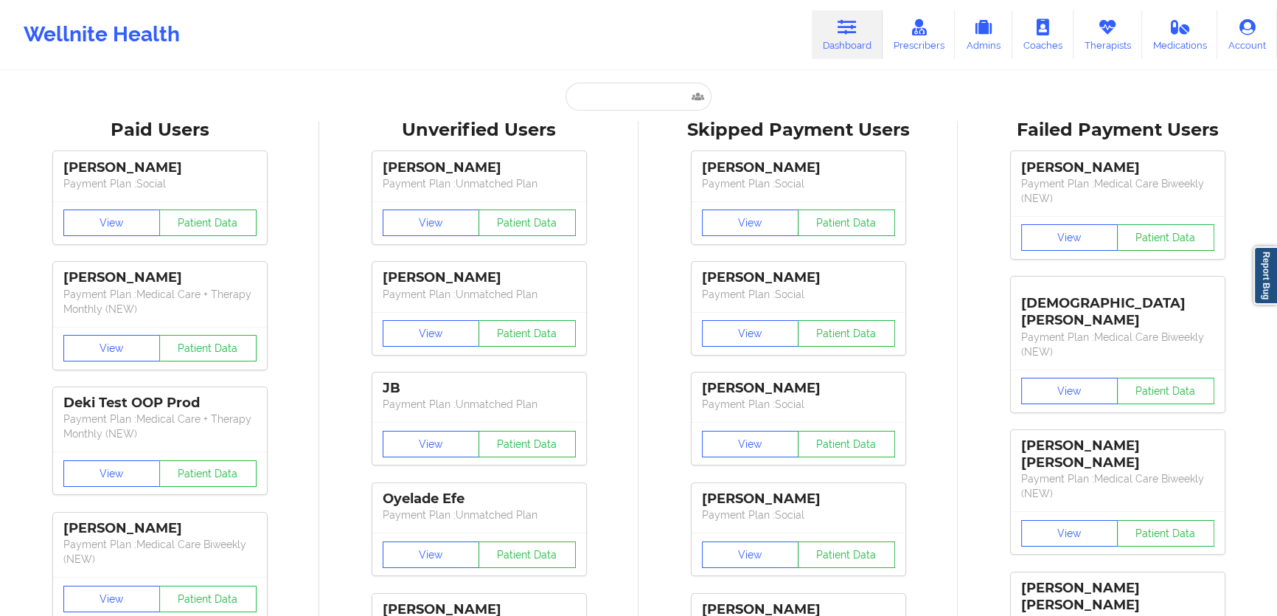
click at [645, 86] on input "text" at bounding box center [639, 97] width 146 height 28
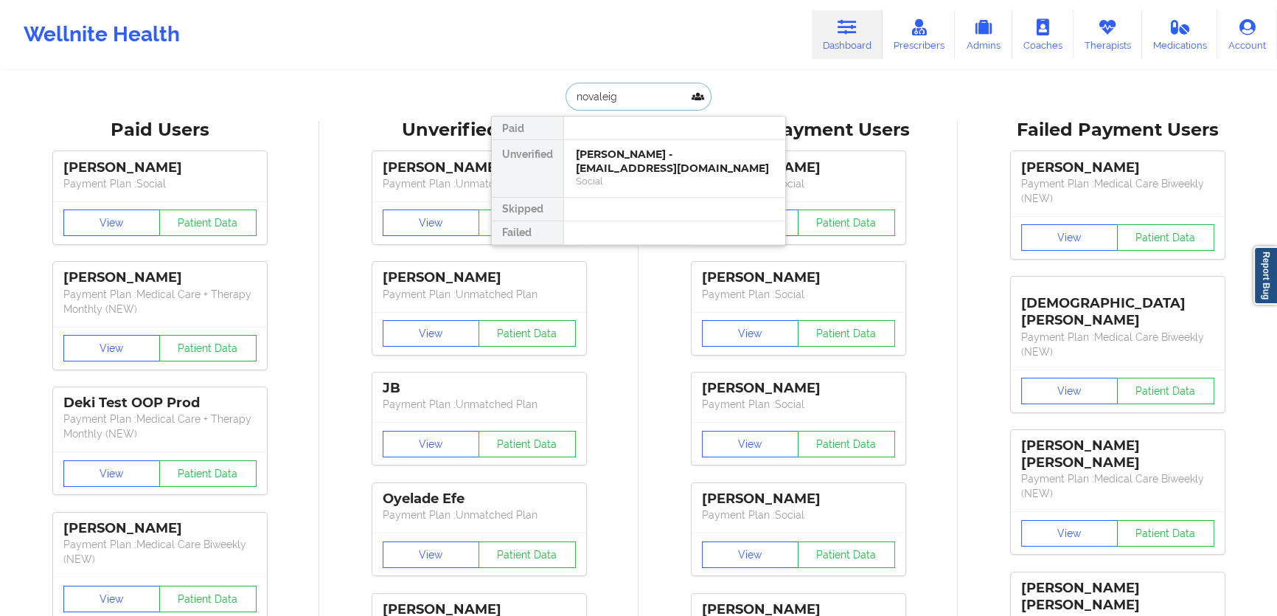
type input "novaleigh"
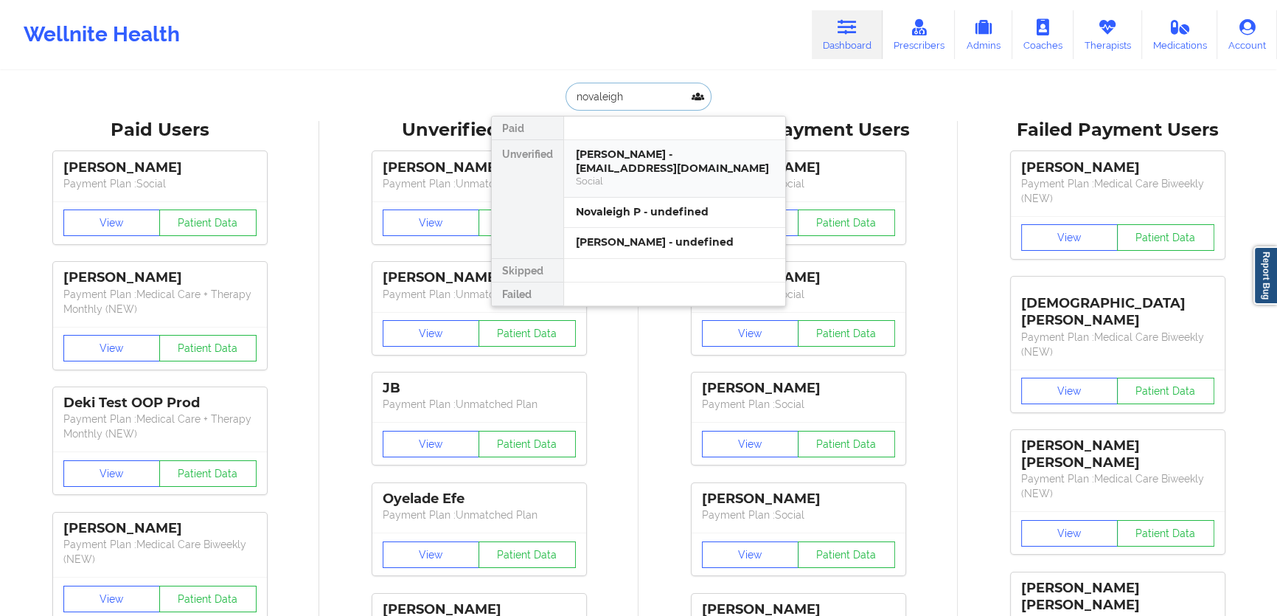
click at [660, 158] on div "[PERSON_NAME] - [EMAIL_ADDRESS][DOMAIN_NAME]" at bounding box center [675, 160] width 198 height 27
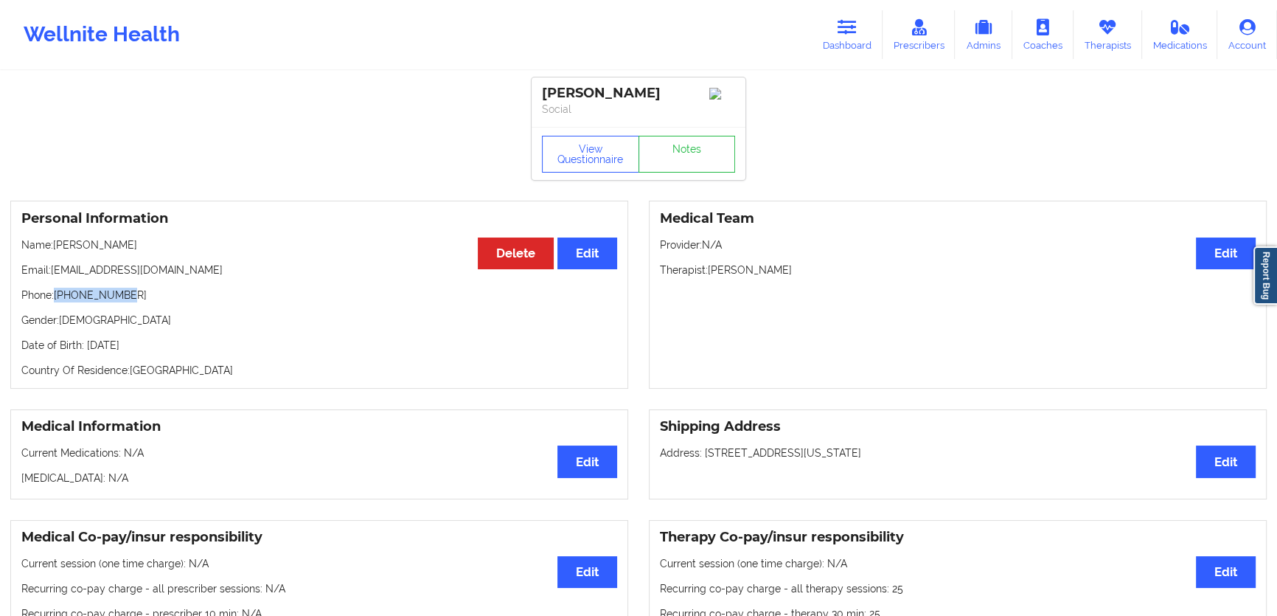
drag, startPoint x: 166, startPoint y: 291, endPoint x: 58, endPoint y: 300, distance: 108.8
click at [58, 300] on p "Phone: [PHONE_NUMBER]" at bounding box center [319, 295] width 596 height 15
copy p "[PHONE_NUMBER]"
click at [847, 33] on icon at bounding box center [847, 27] width 19 height 16
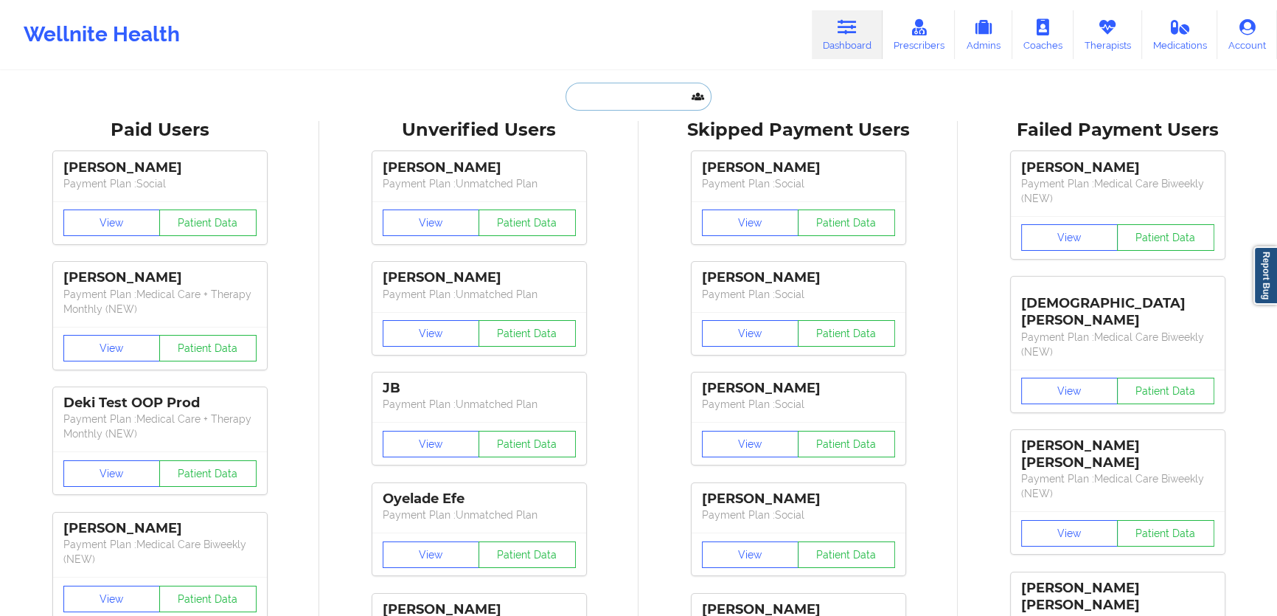
click at [664, 94] on input "text" at bounding box center [639, 97] width 146 height 28
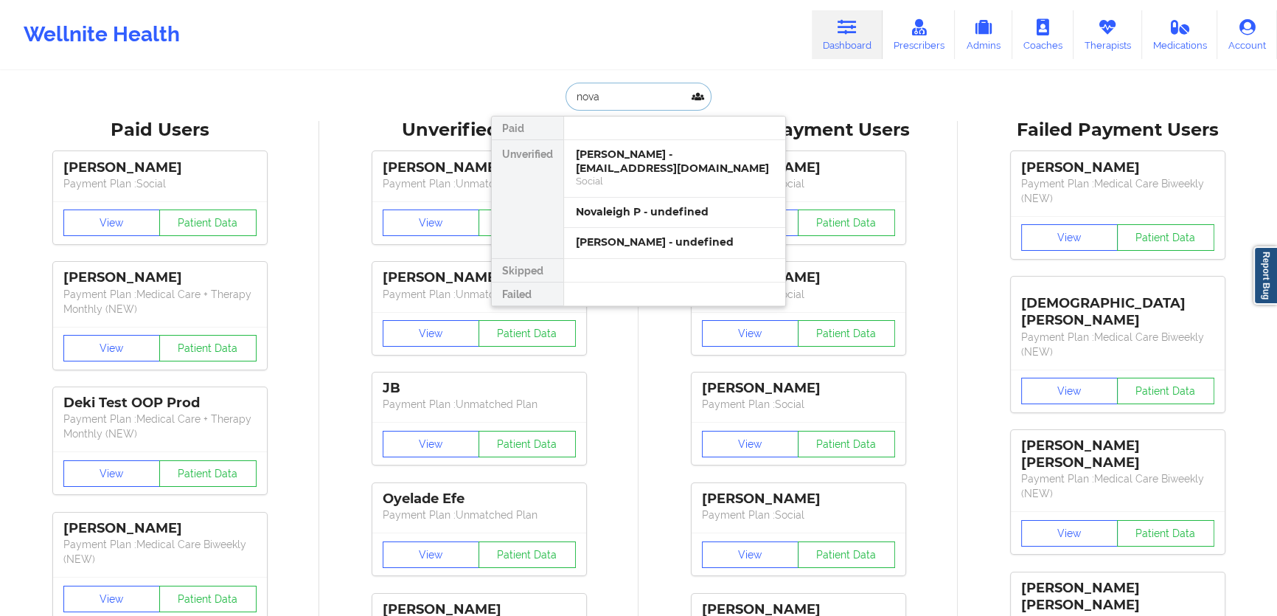
type input "noval"
click at [673, 214] on div "Novaleigh P - undefined" at bounding box center [675, 212] width 198 height 14
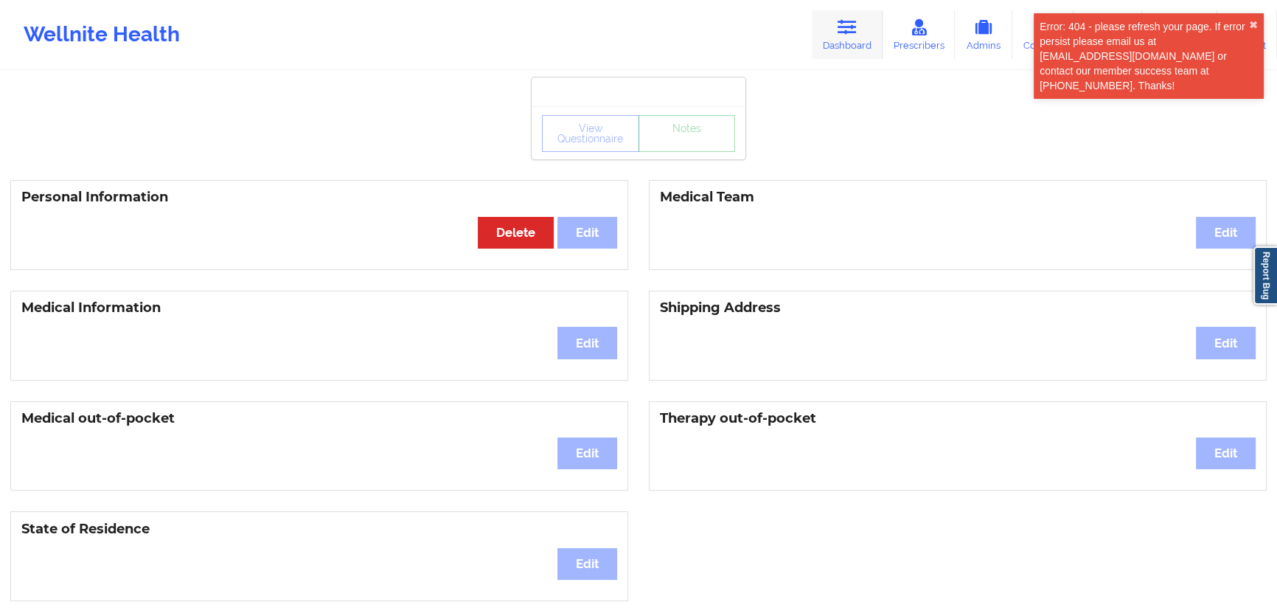
click at [863, 34] on link "Dashboard" at bounding box center [847, 34] width 71 height 49
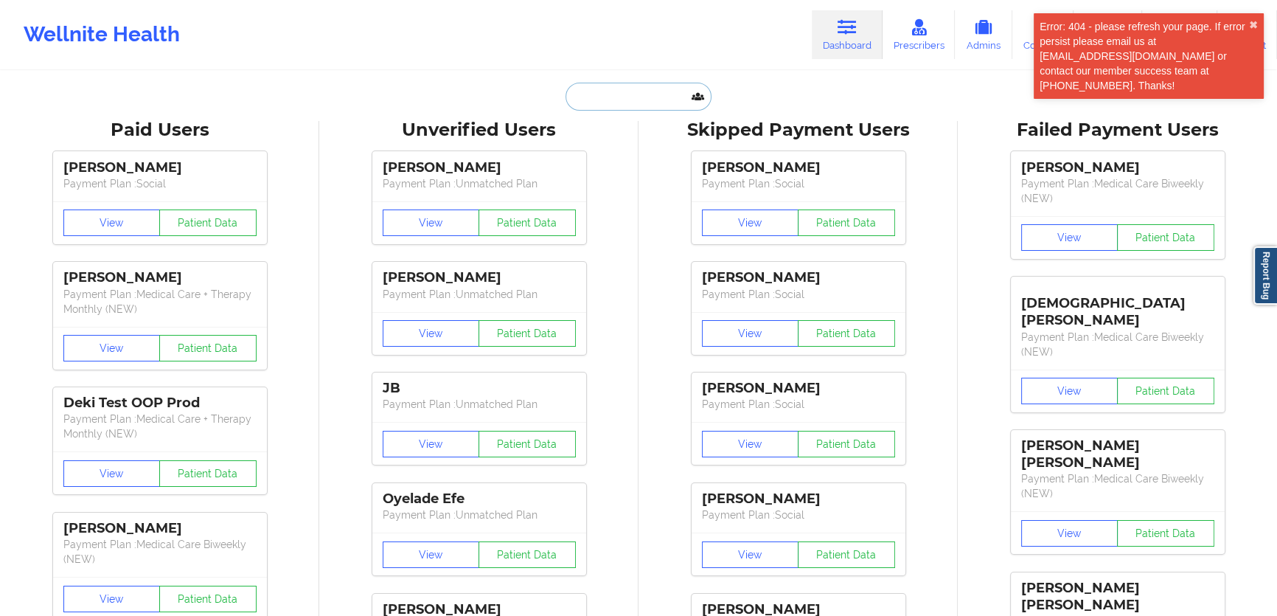
click at [612, 86] on input "text" at bounding box center [639, 97] width 146 height 28
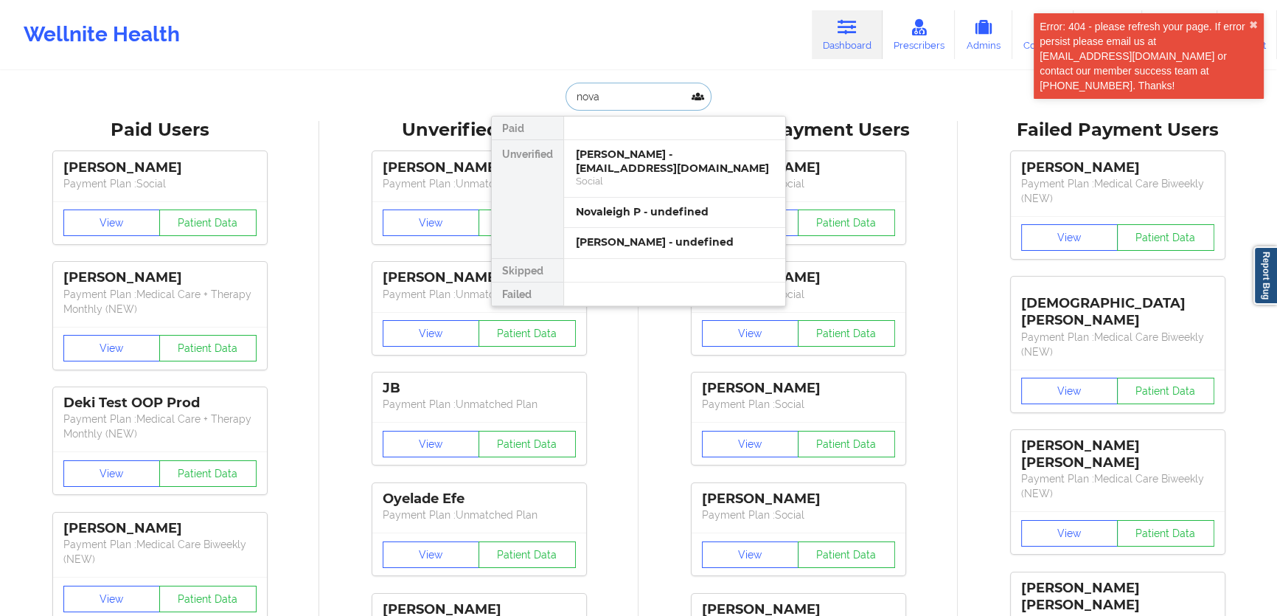
type input "noval"
click at [715, 246] on div "[PERSON_NAME] - undefined" at bounding box center [675, 242] width 198 height 14
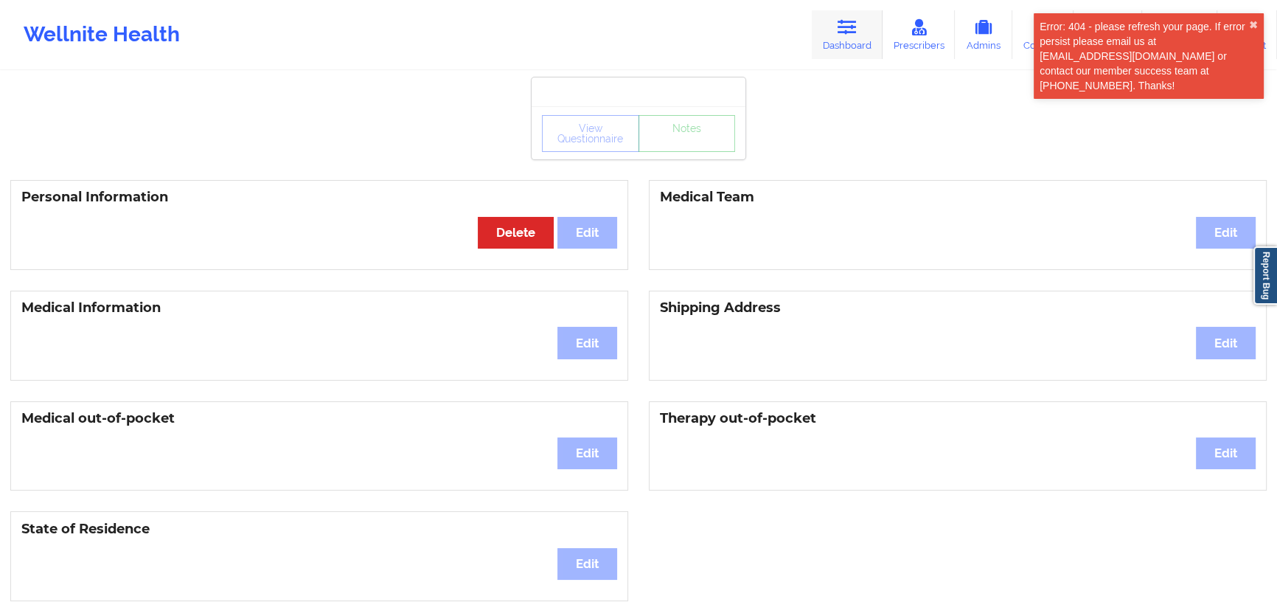
click at [839, 50] on link "Dashboard" at bounding box center [847, 34] width 71 height 49
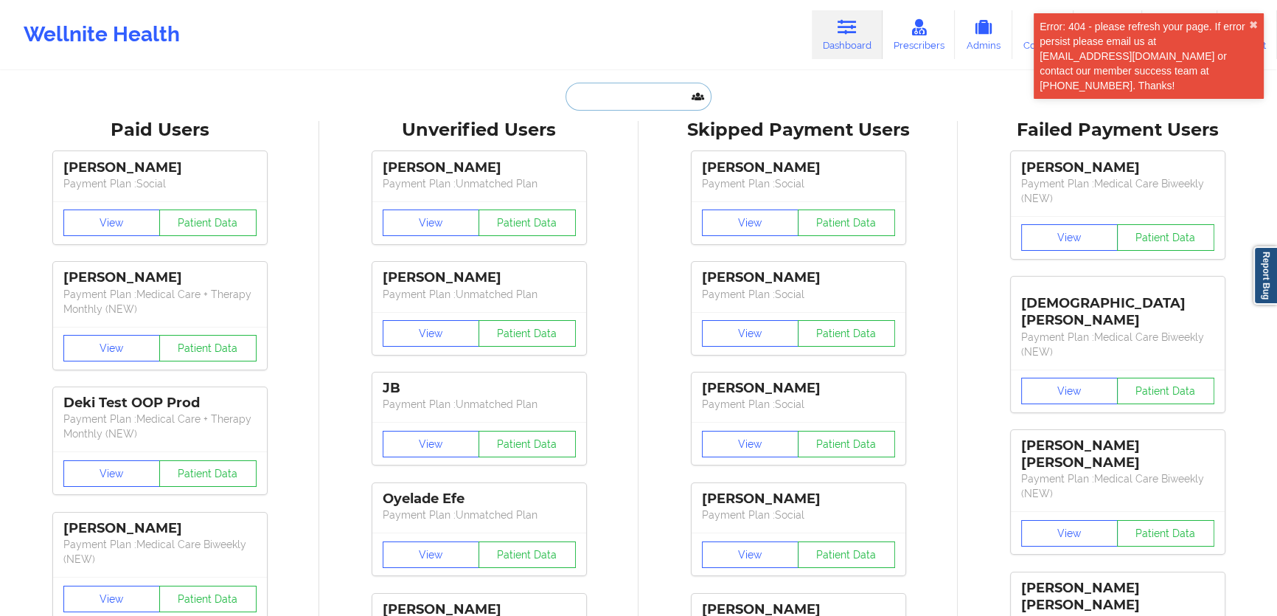
click at [651, 89] on input "text" at bounding box center [639, 97] width 146 height 28
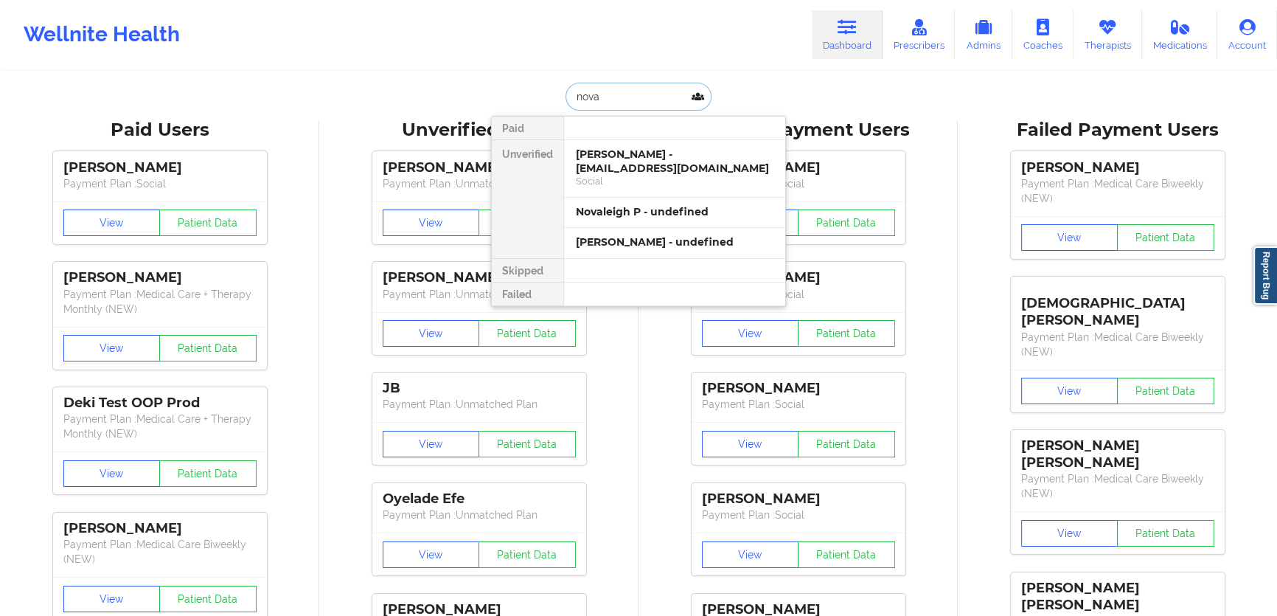
type input "noval"
click at [648, 175] on div "Social" at bounding box center [675, 181] width 198 height 13
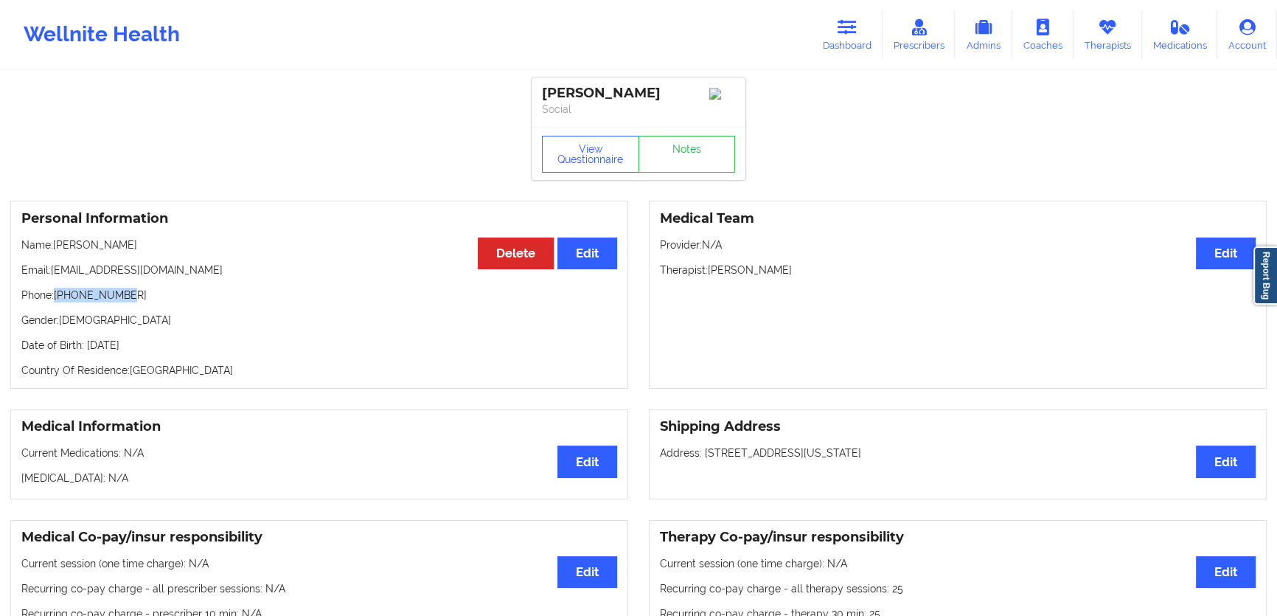
drag, startPoint x: 135, startPoint y: 305, endPoint x: 58, endPoint y: 299, distance: 77.7
click at [58, 299] on p "Phone: [PHONE_NUMBER]" at bounding box center [319, 295] width 596 height 15
copy p "[PHONE_NUMBER]"
drag, startPoint x: 171, startPoint y: 276, endPoint x: 55, endPoint y: 272, distance: 116.6
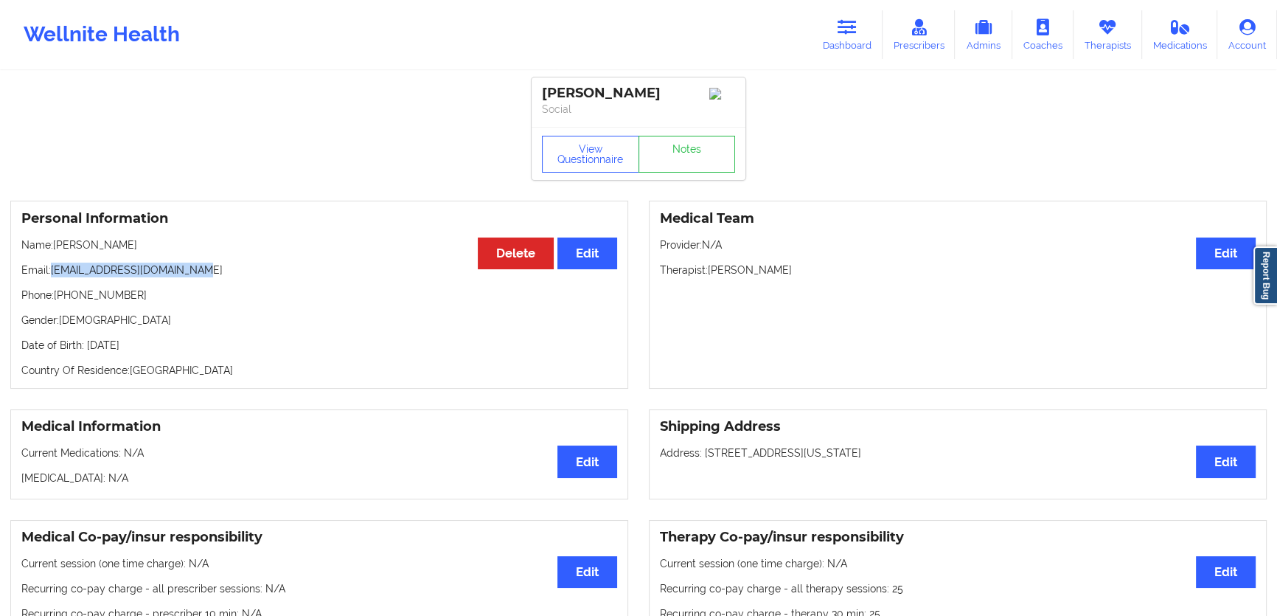
click at [55, 272] on p "Email: [EMAIL_ADDRESS][DOMAIN_NAME]" at bounding box center [319, 270] width 596 height 15
copy p "[EMAIL_ADDRESS][DOMAIN_NAME]"
click at [206, 277] on p "Email: [EMAIL_ADDRESS][DOMAIN_NAME]" at bounding box center [319, 270] width 596 height 15
click at [226, 273] on p "Email: [EMAIL_ADDRESS][DOMAIN_NAME]" at bounding box center [319, 270] width 596 height 15
drag, startPoint x: 226, startPoint y: 273, endPoint x: 44, endPoint y: 275, distance: 181.4
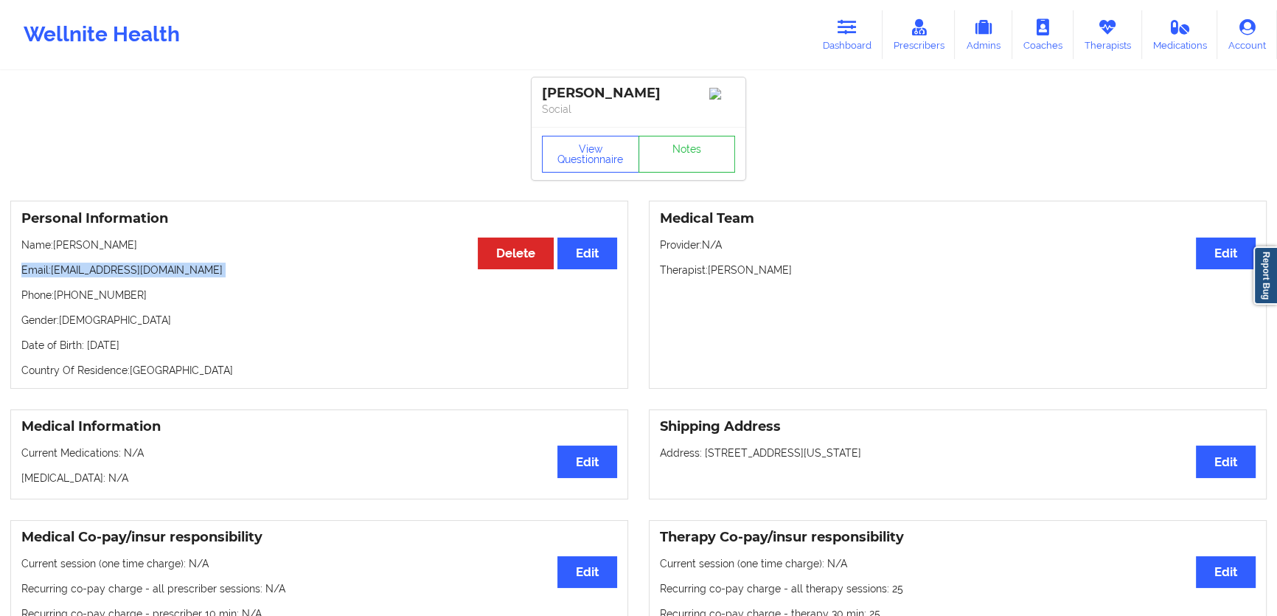
click at [44, 275] on p "Email: [EMAIL_ADDRESS][DOMAIN_NAME]" at bounding box center [319, 270] width 596 height 15
